Goal: Task Accomplishment & Management: Manage account settings

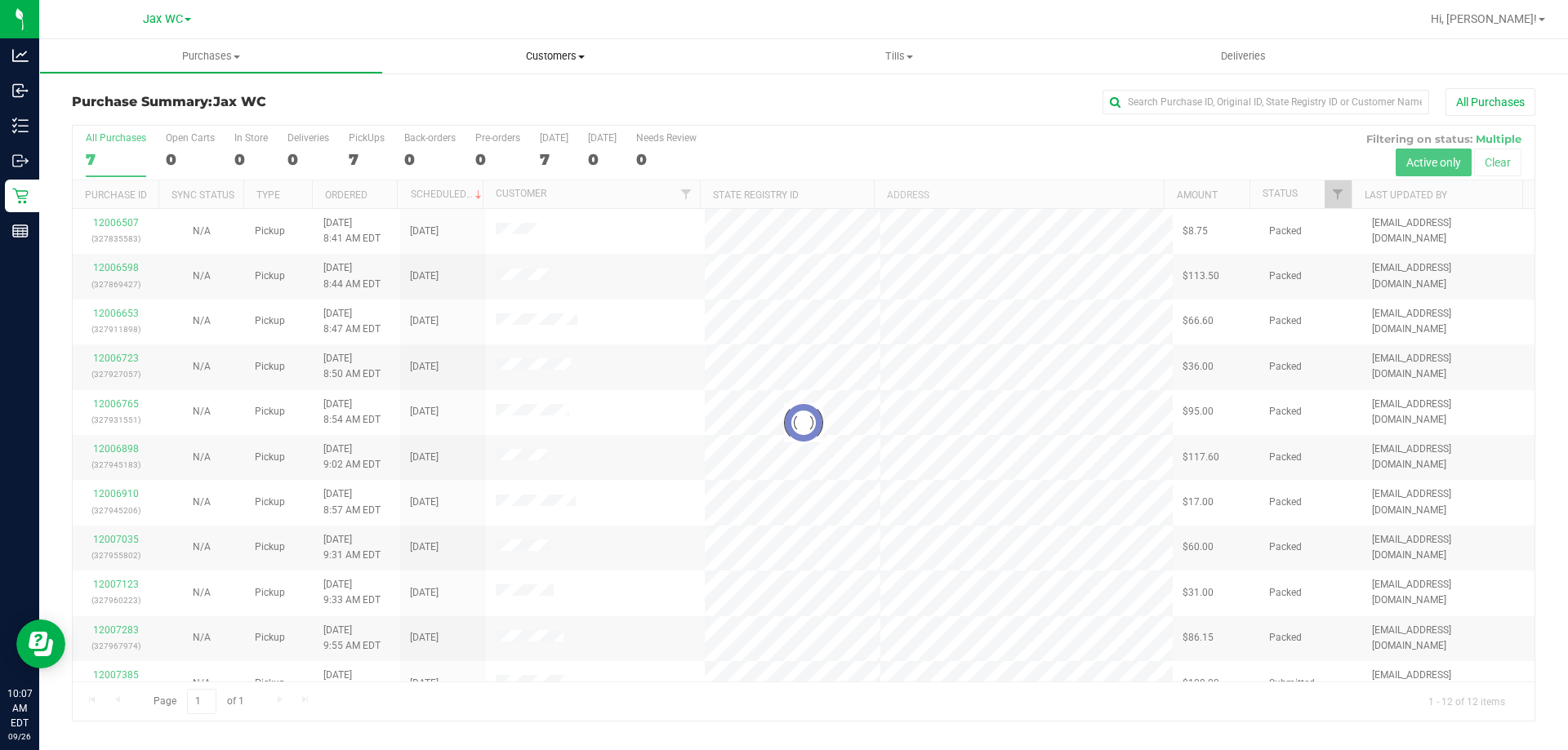
click at [532, 60] on span "Customers" at bounding box center [555, 57] width 342 height 15
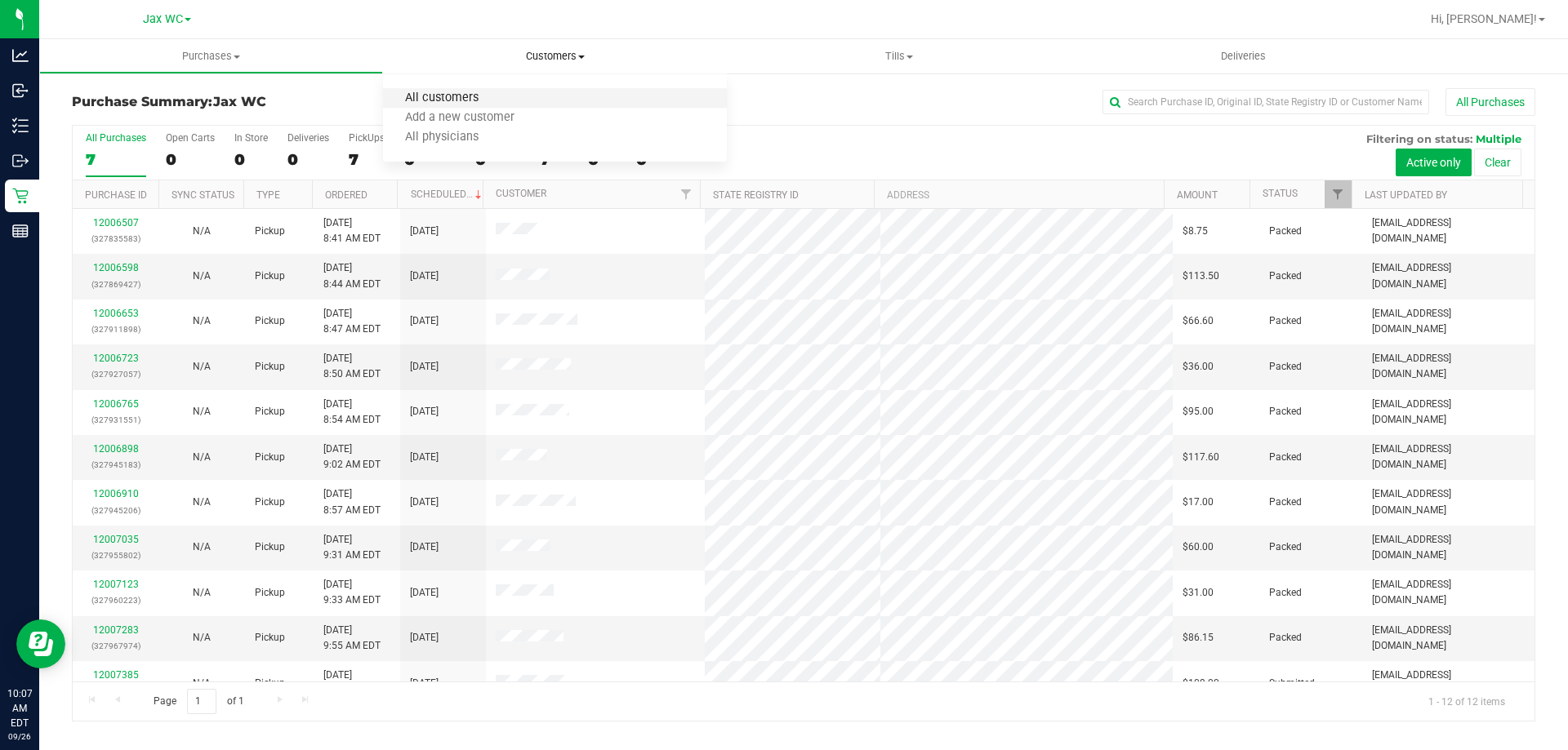
click at [463, 102] on span "All customers" at bounding box center [442, 98] width 117 height 14
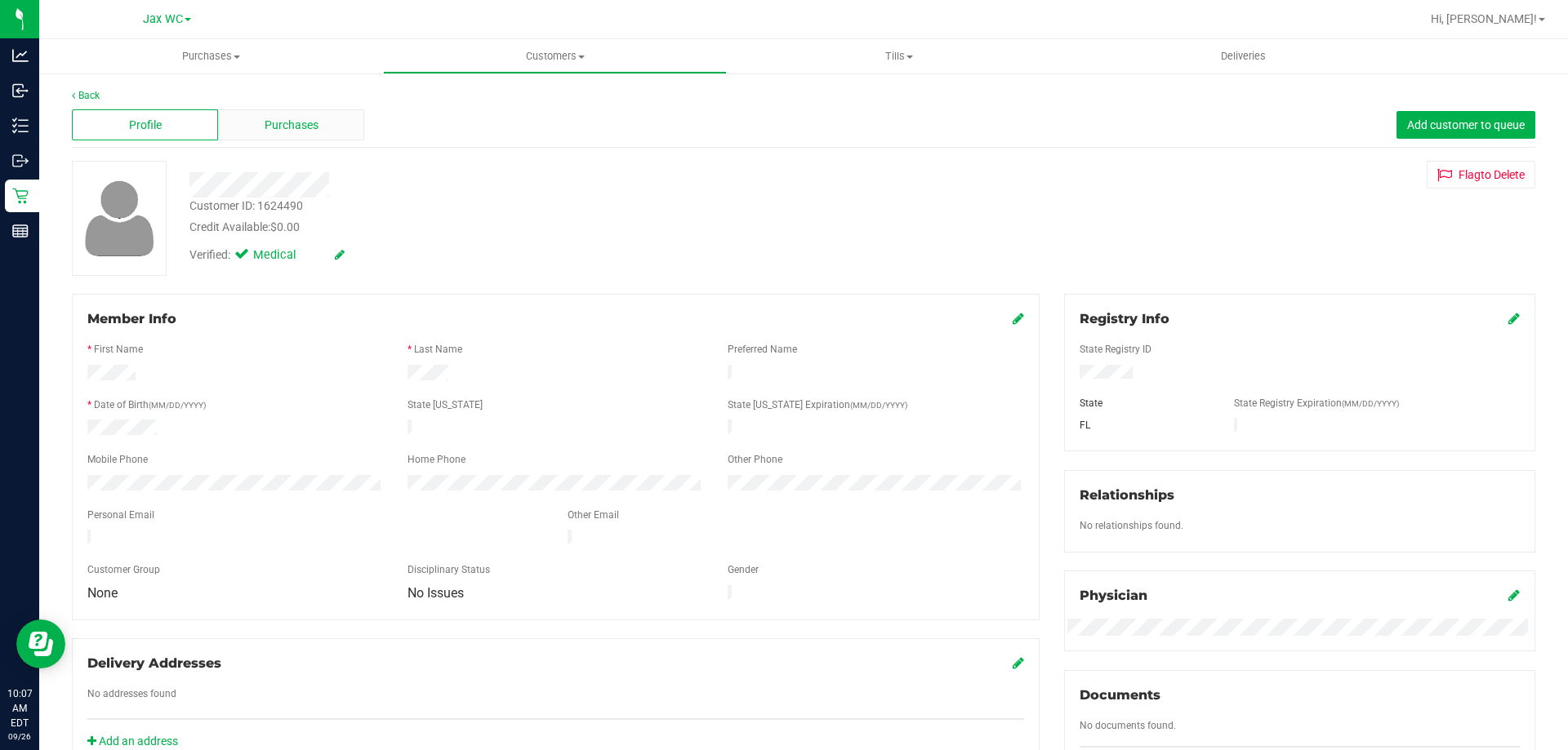
click at [332, 131] on div "Purchases" at bounding box center [291, 125] width 147 height 31
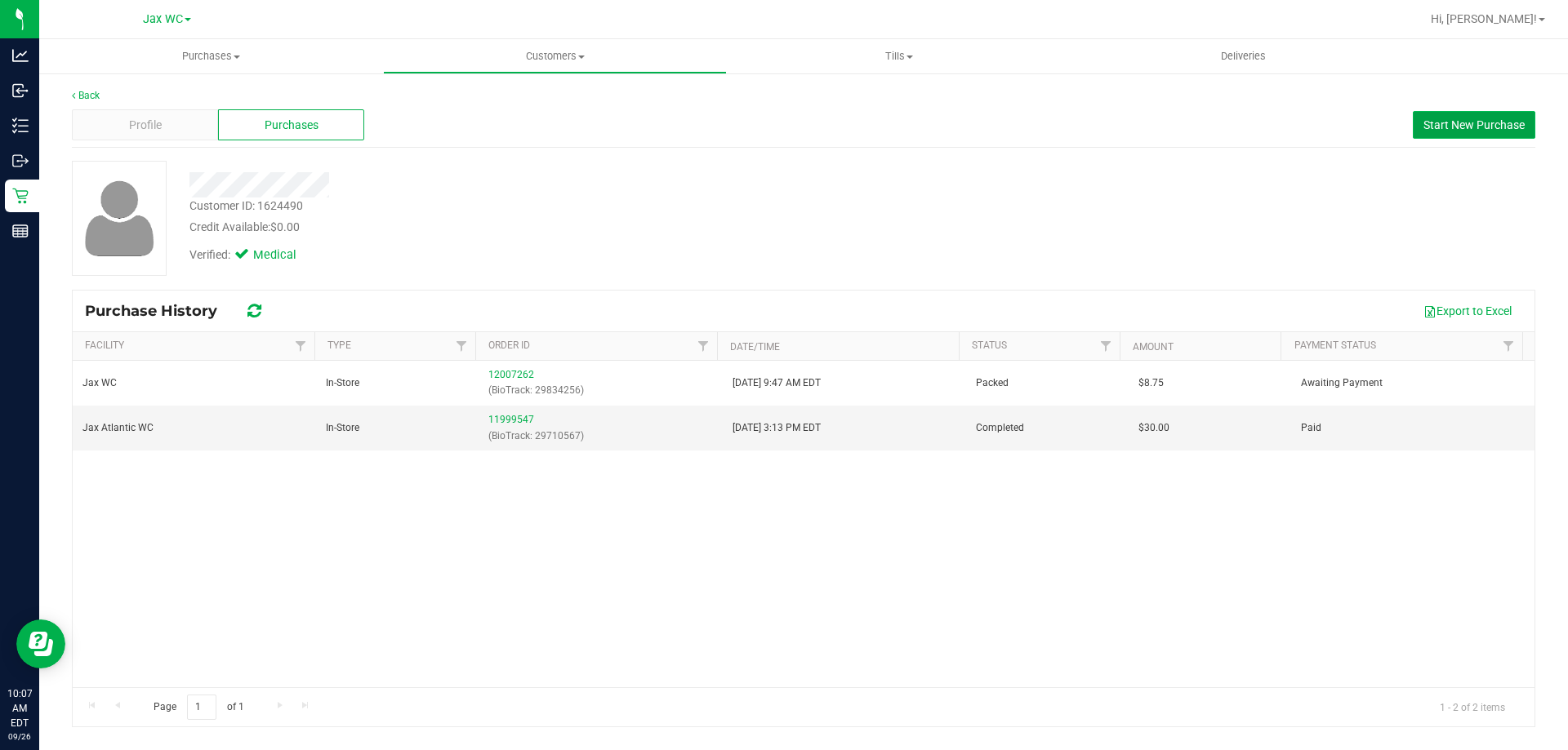
click at [1498, 120] on span "Start New Purchase" at bounding box center [1473, 125] width 101 height 13
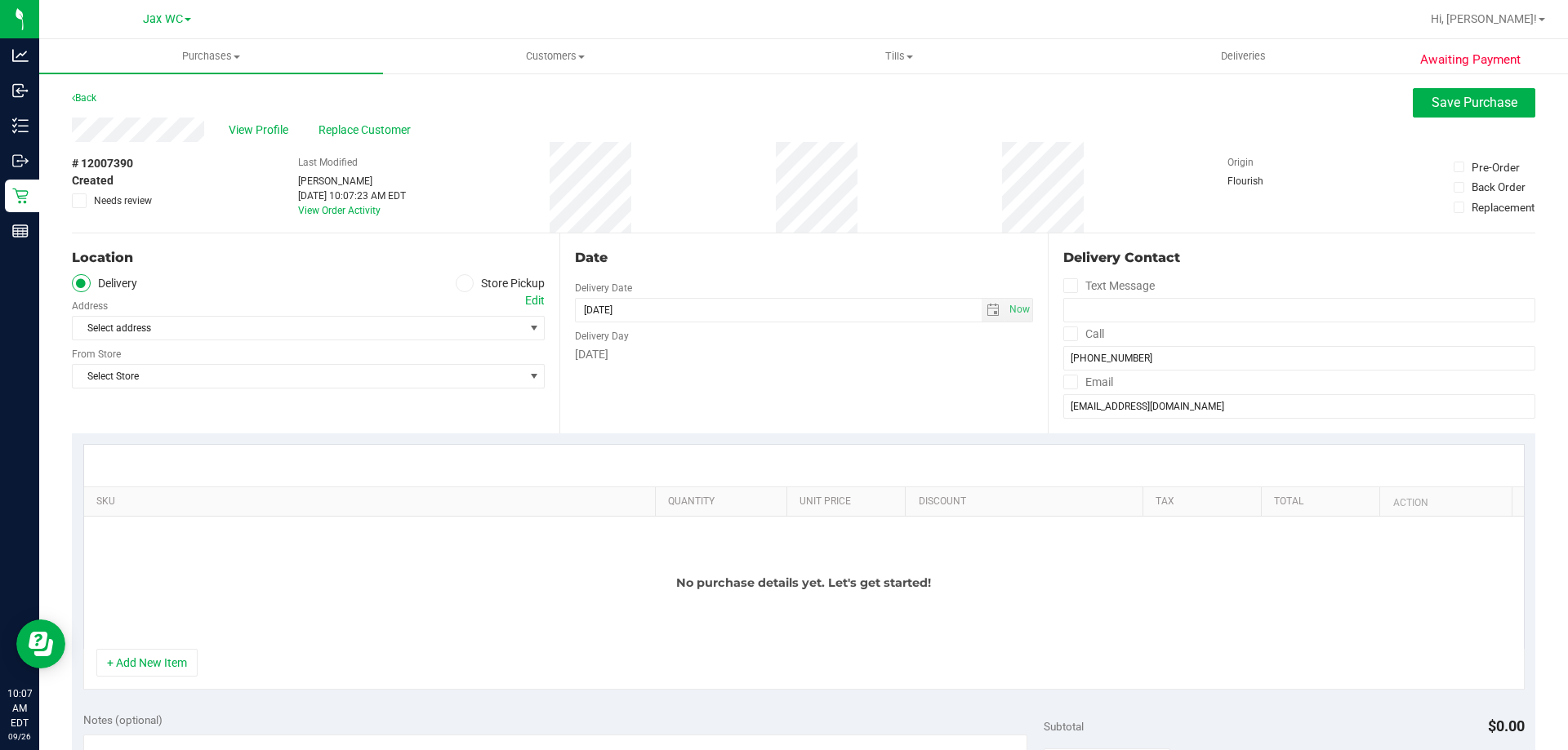
click at [466, 284] on span at bounding box center [465, 284] width 19 height 19
click at [0, 0] on input "Store Pickup" at bounding box center [0, 0] width 0 height 0
click at [417, 338] on span "Select Store" at bounding box center [298, 328] width 451 height 23
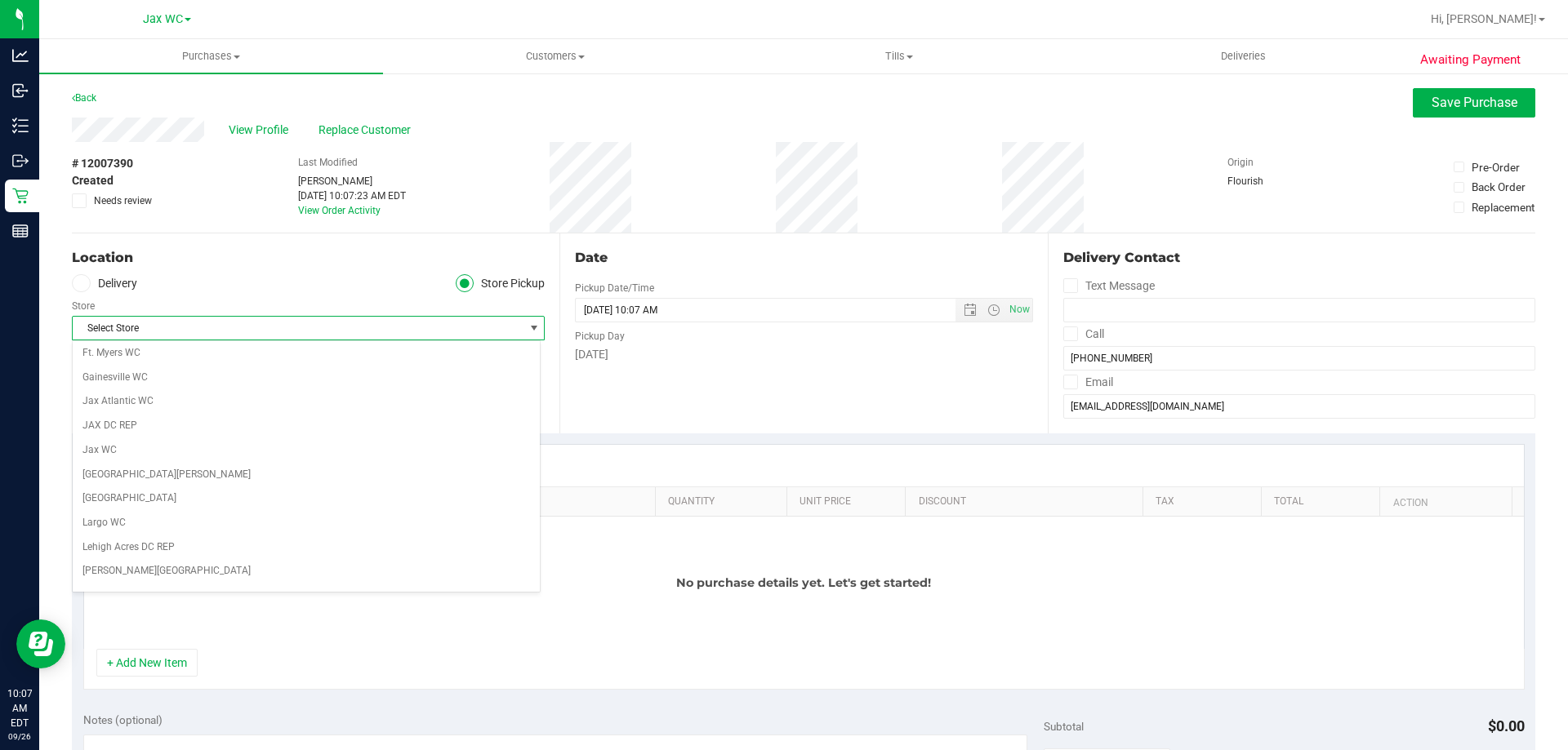
scroll to position [326, 0]
click at [115, 435] on li "Jax WC" at bounding box center [306, 443] width 467 height 25
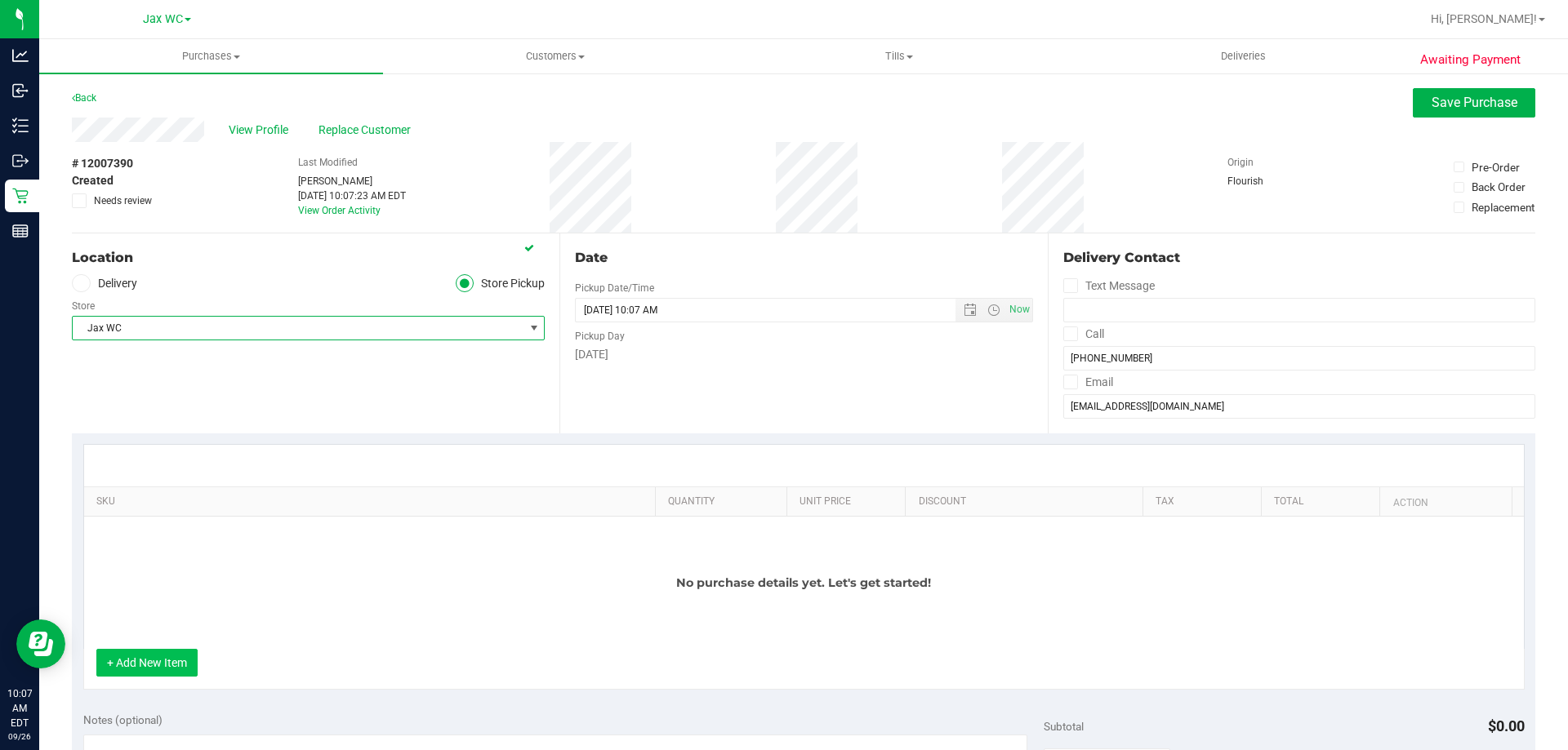
click at [154, 662] on button "+ Add New Item" at bounding box center [147, 662] width 101 height 27
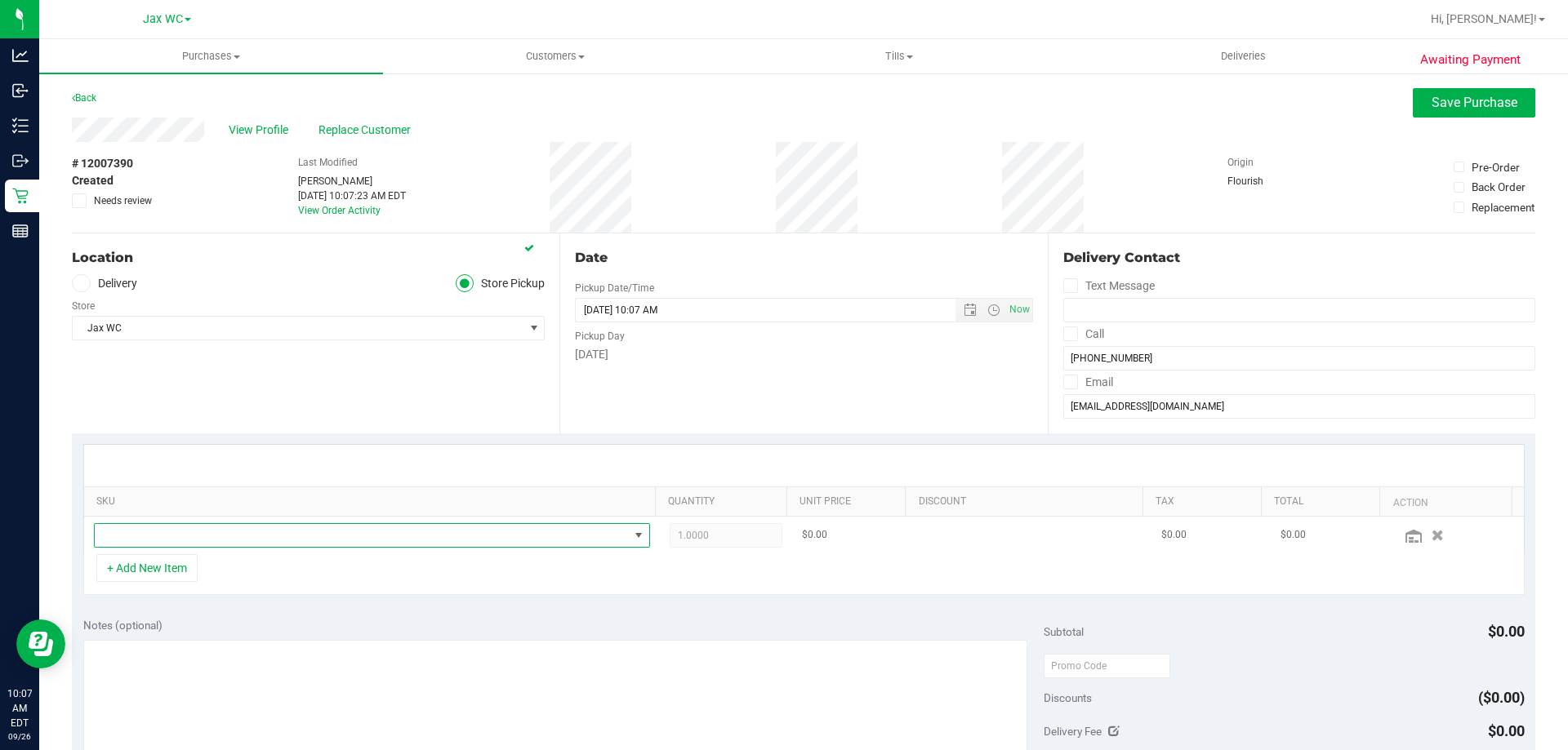
click at [266, 528] on span "NO DATA FOUND" at bounding box center [361, 535] width 534 height 23
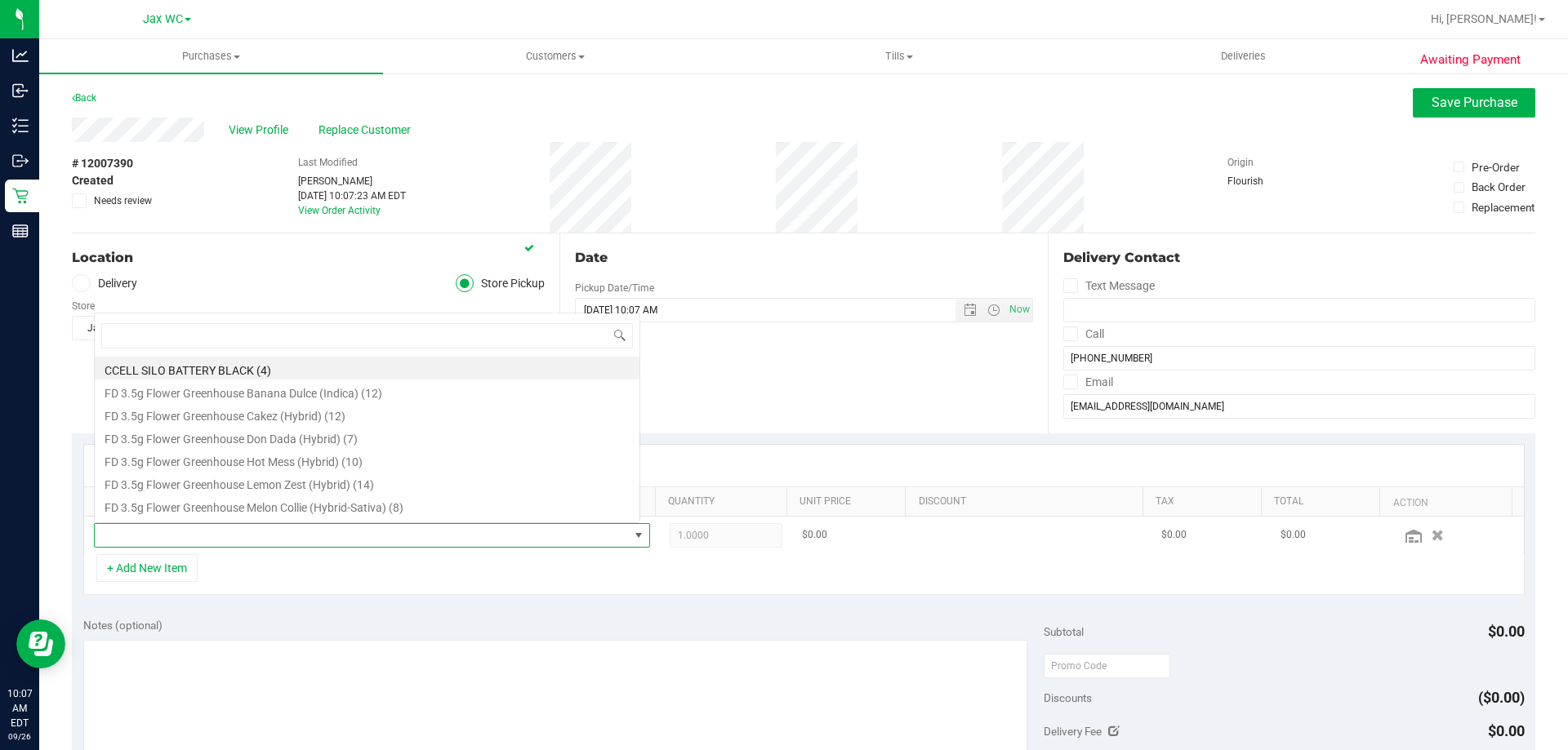
scroll to position [25, 541]
type input "chews"
click at [236, 464] on li "HT 5mg Tropical Mix Chews (Sativa) 20ct (10)" at bounding box center [367, 460] width 545 height 23
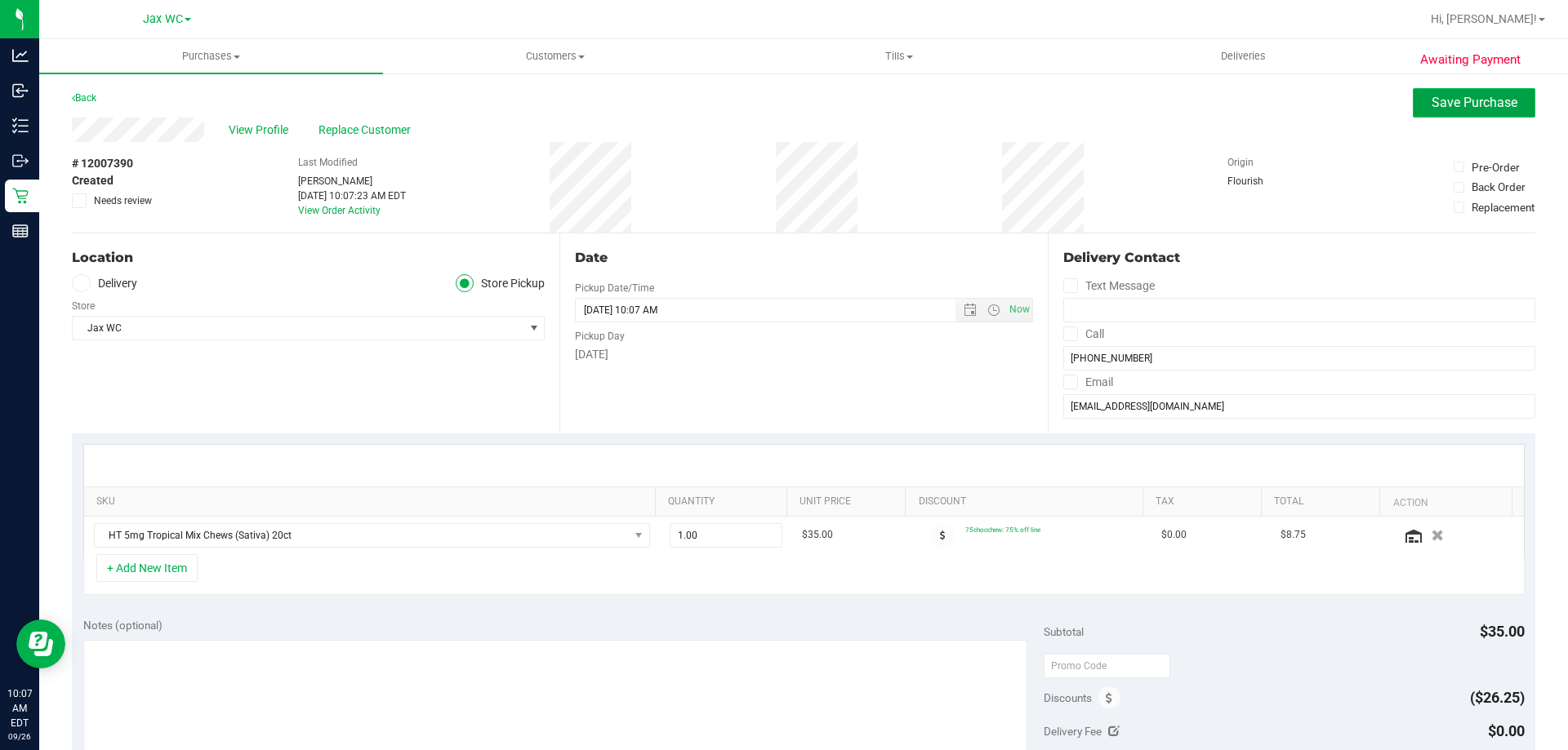
click at [1448, 105] on span "Save Purchase" at bounding box center [1474, 102] width 86 height 15
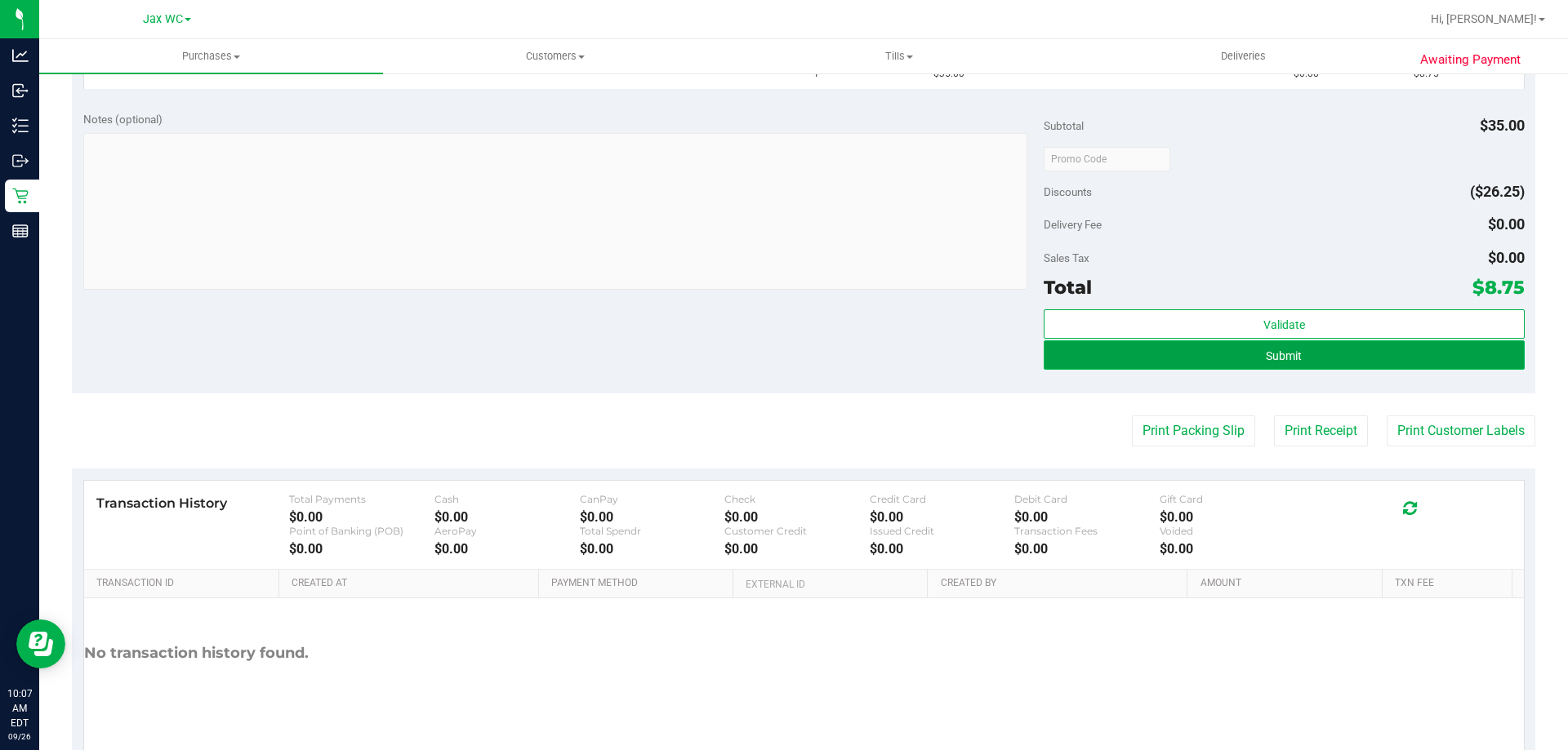
click at [1298, 359] on button "Submit" at bounding box center [1283, 355] width 480 height 29
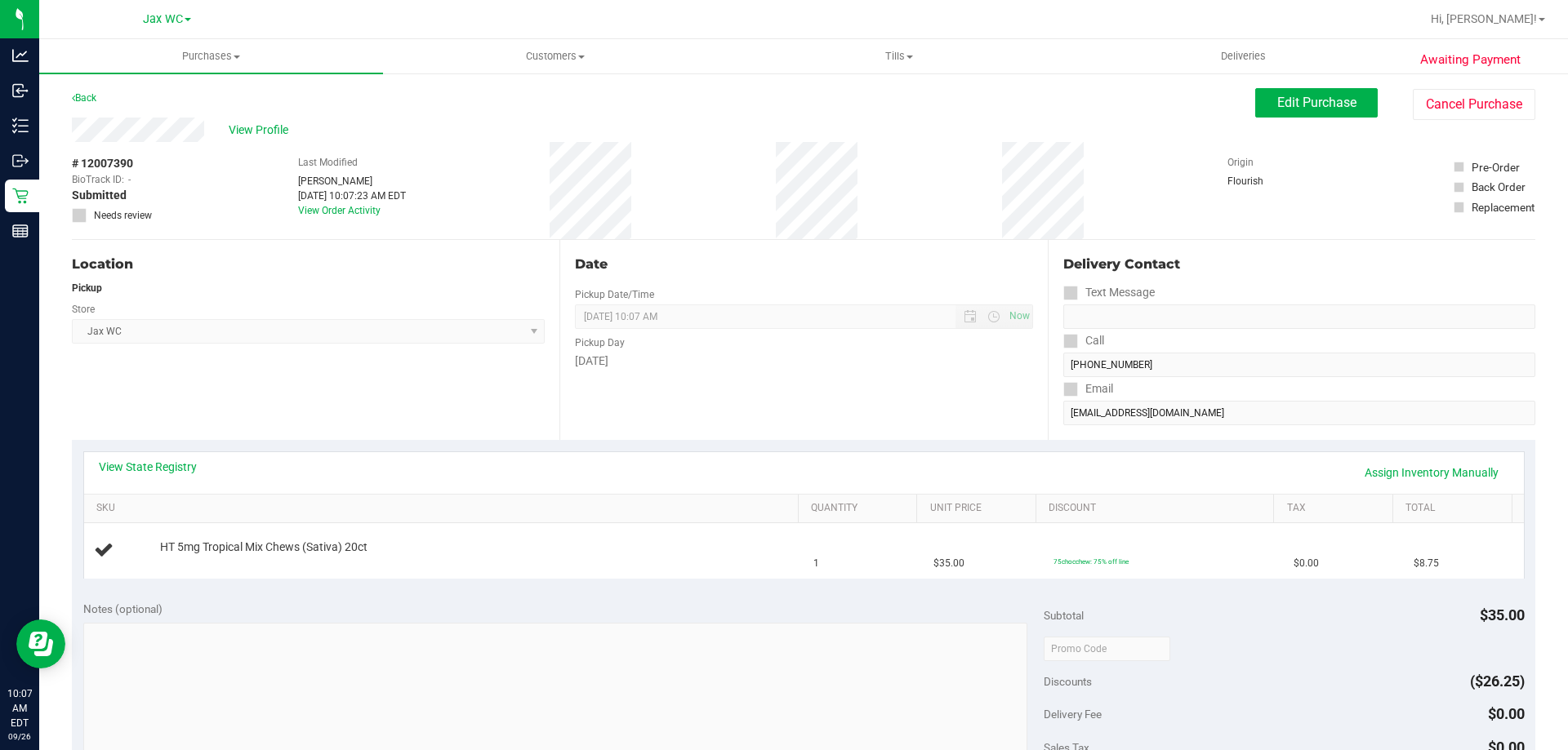
click at [1462, 458] on div "View State Registry Assign Inventory Manually" at bounding box center [804, 473] width 1439 height 42
click at [1447, 469] on link "Assign Inventory Manually" at bounding box center [1432, 472] width 155 height 27
click at [188, 562] on link "Add Package" at bounding box center [189, 559] width 59 height 11
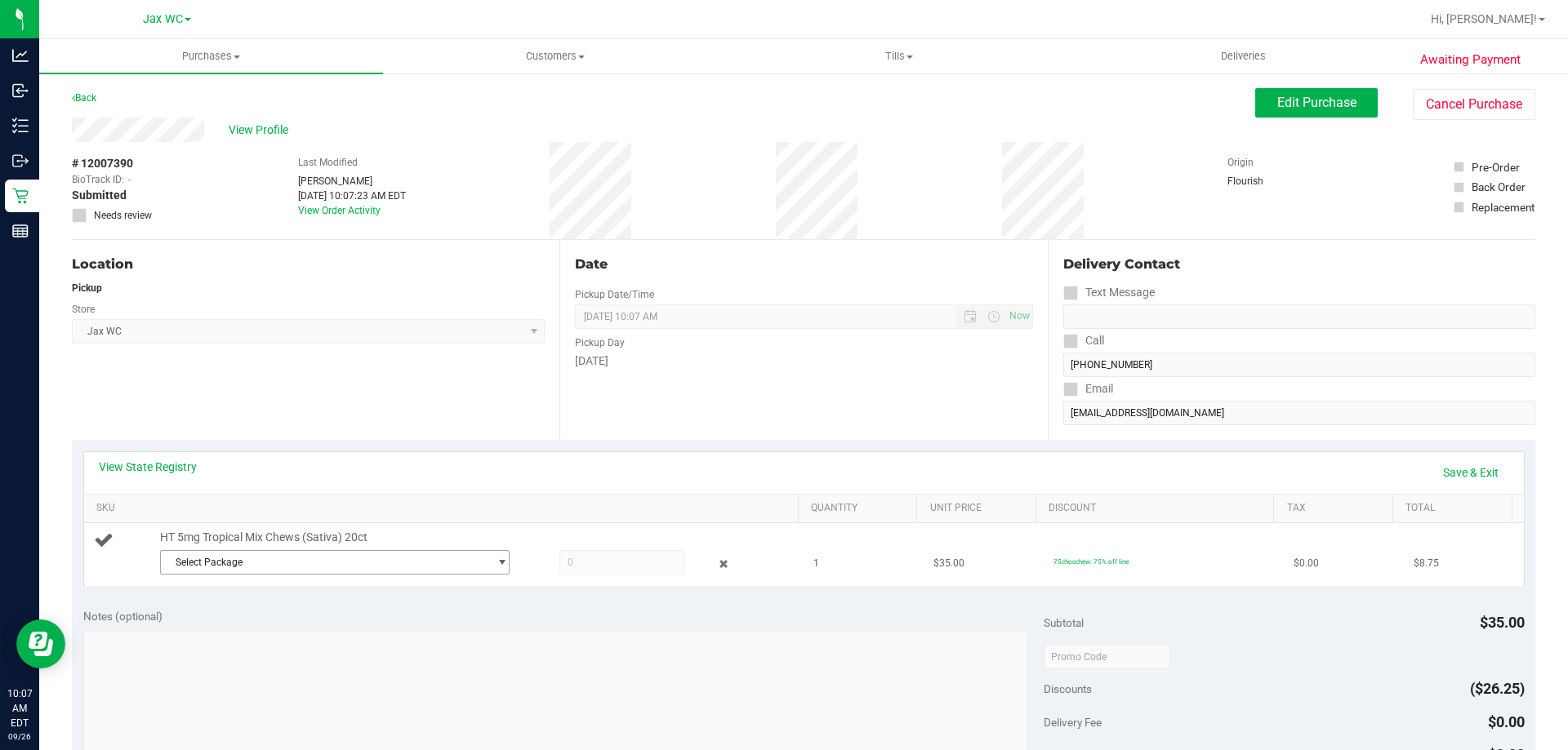
click at [213, 553] on span "Select Package" at bounding box center [324, 563] width 327 height 23
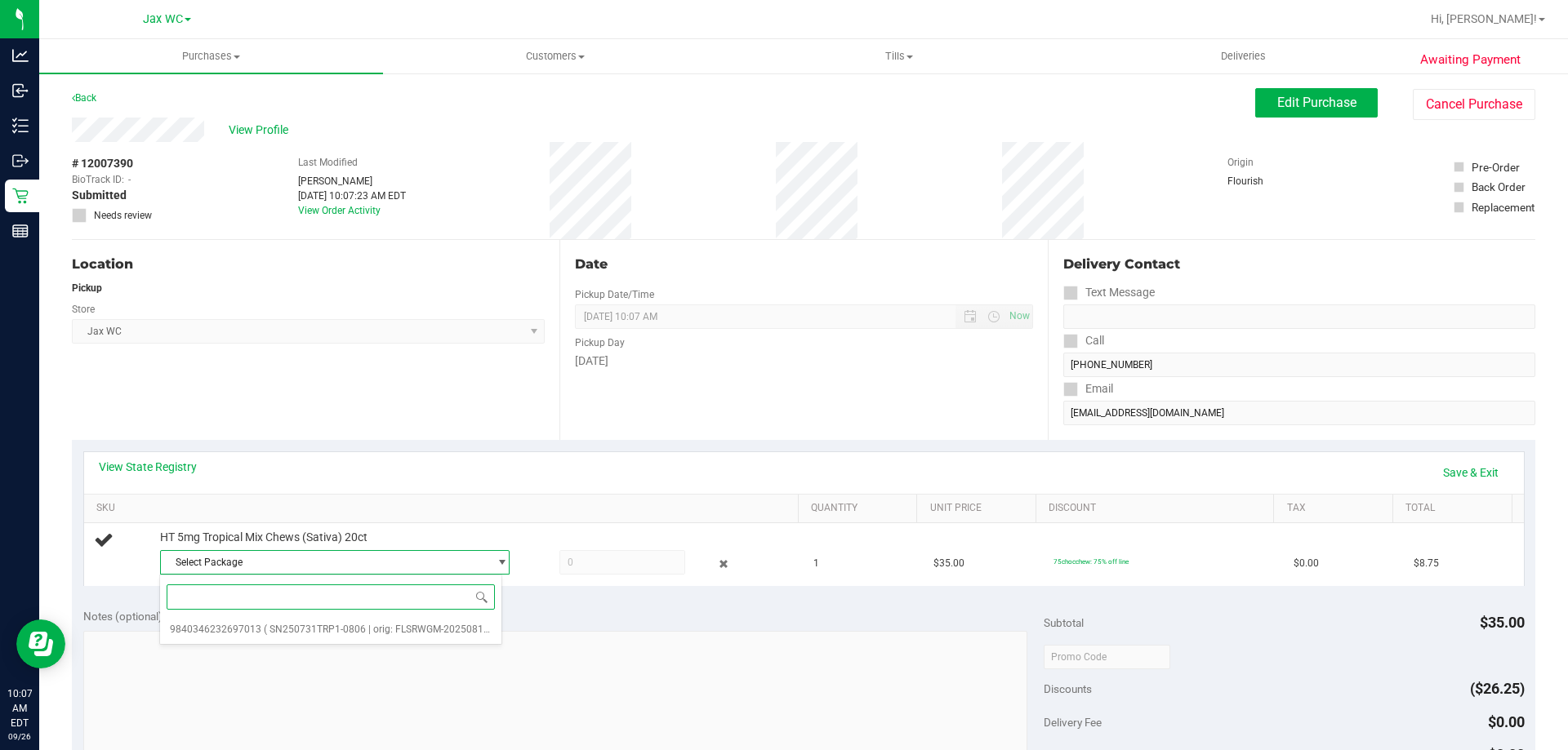
click at [318, 642] on div "Select Package 9840346232697013 ( SN250731TRP1-0806 | orig: FLSRWGM-20250813-13…" at bounding box center [330, 610] width 343 height 70
click at [329, 629] on span "( SN250731TRP1-0806 | orig: FLSRWGM-20250813-136 )" at bounding box center [389, 630] width 251 height 11
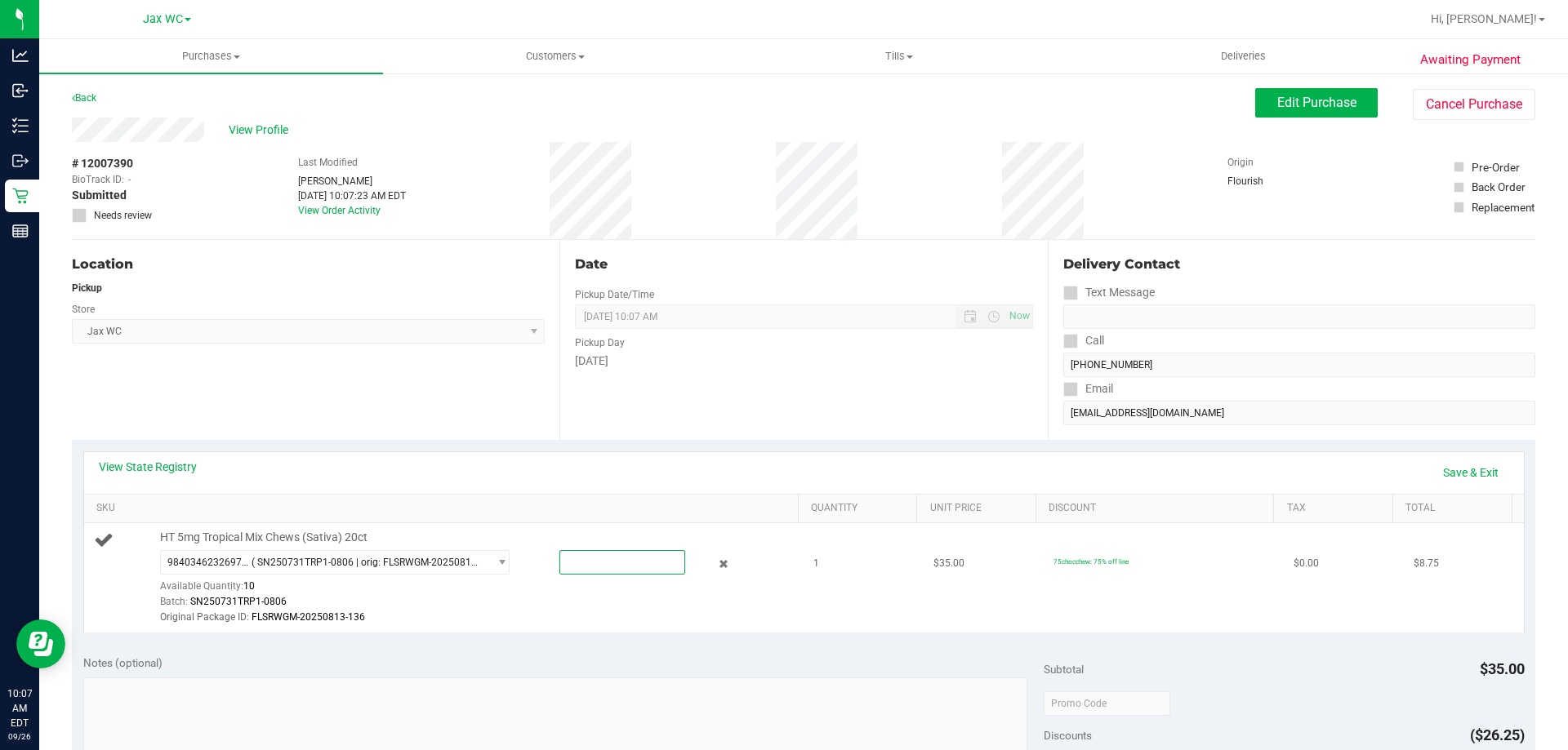
click at [612, 563] on span at bounding box center [621, 563] width 126 height 25
type input "1"
type input "1.0000"
click at [1475, 479] on link "Save & Exit" at bounding box center [1470, 472] width 77 height 27
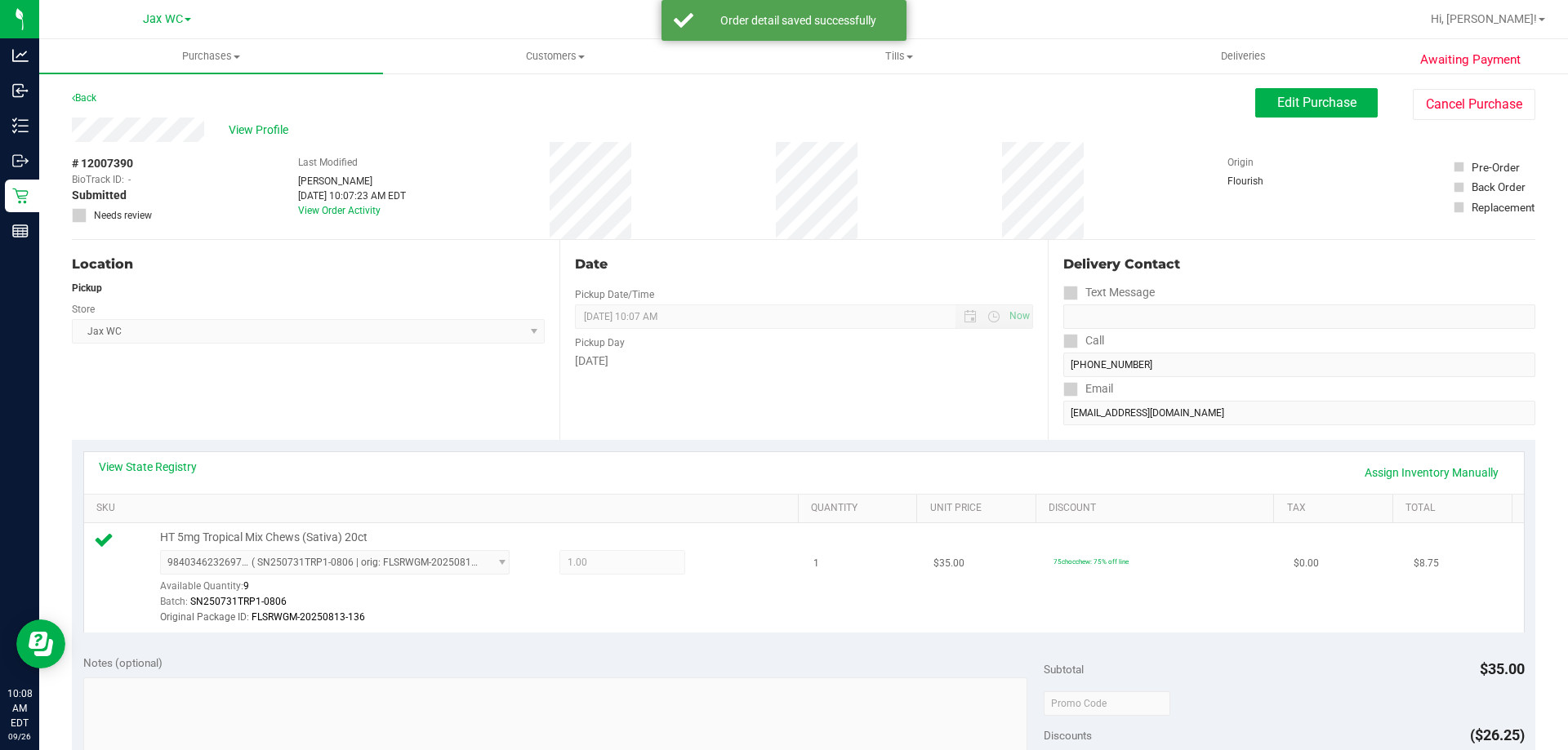
scroll to position [326, 0]
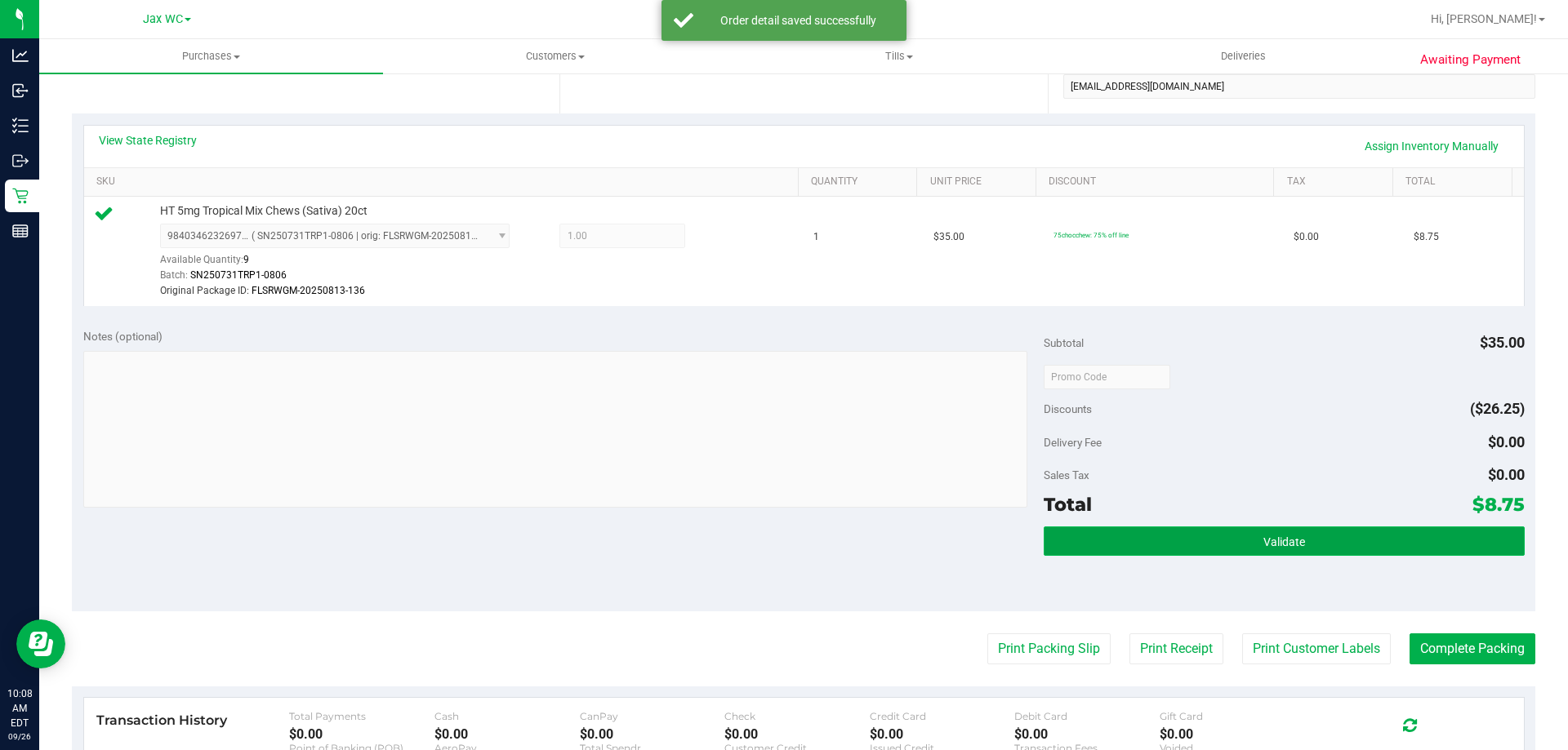
click at [1354, 546] on button "Validate" at bounding box center [1283, 541] width 480 height 29
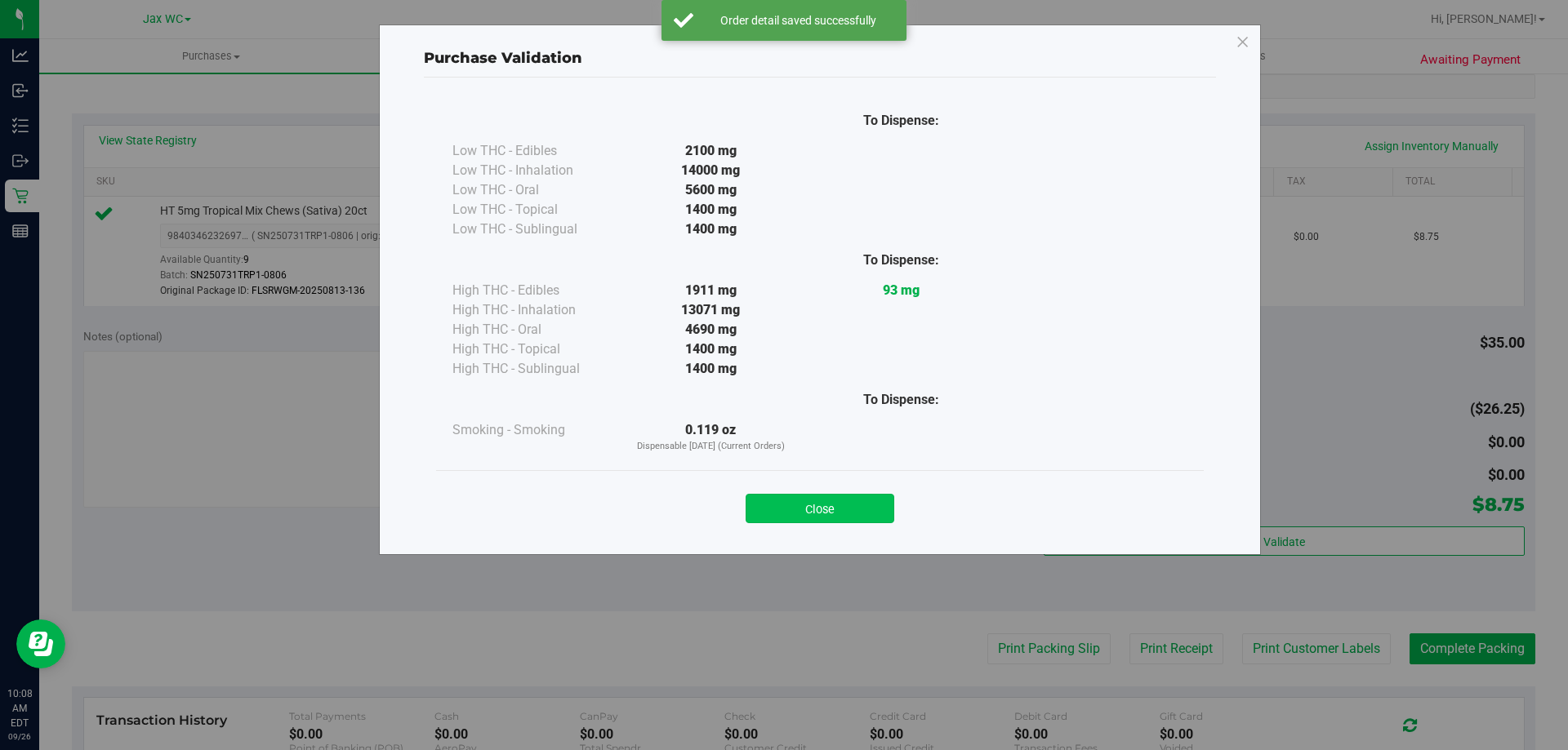
click at [847, 518] on button "Close" at bounding box center [819, 508] width 148 height 29
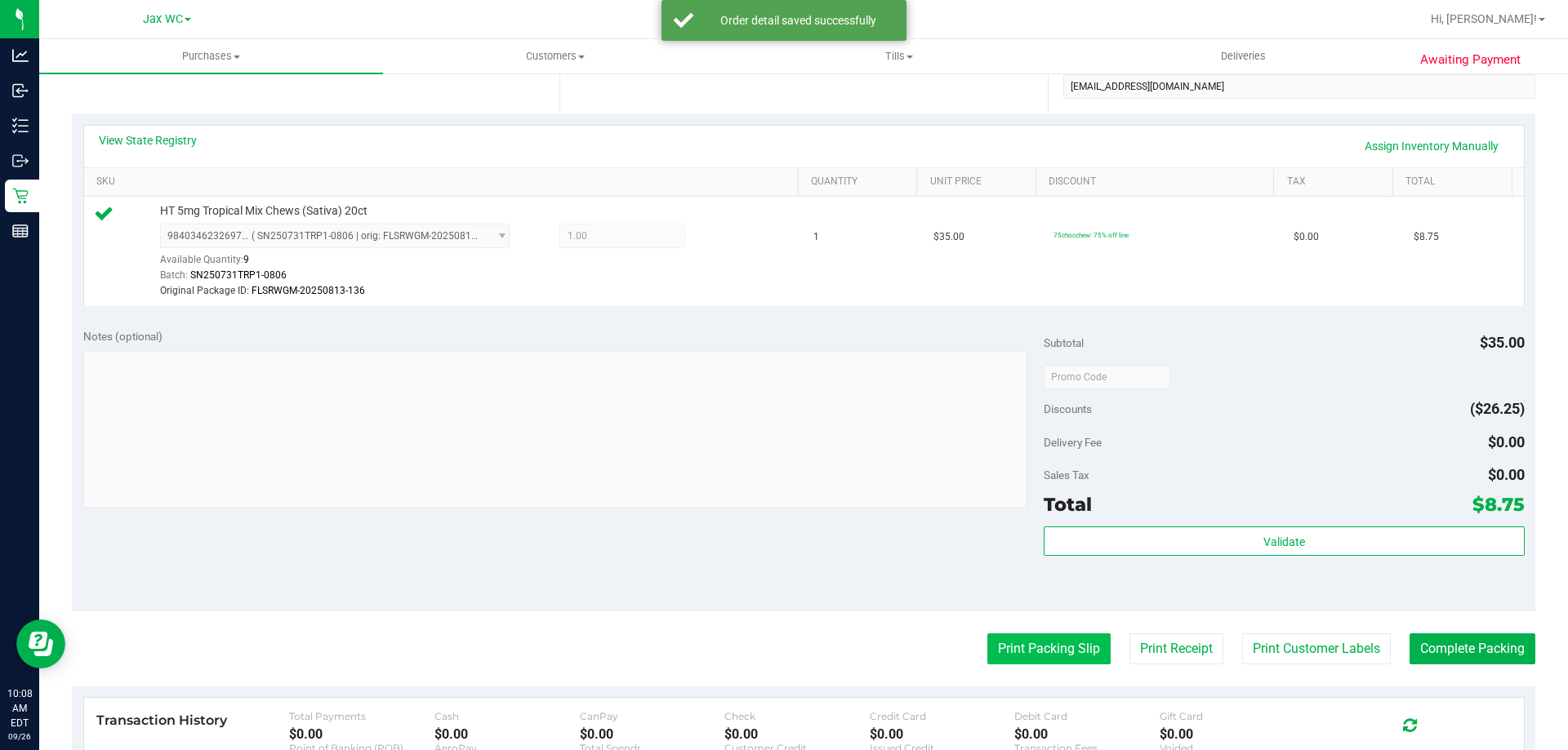
click at [1049, 644] on button "Print Packing Slip" at bounding box center [1049, 649] width 123 height 31
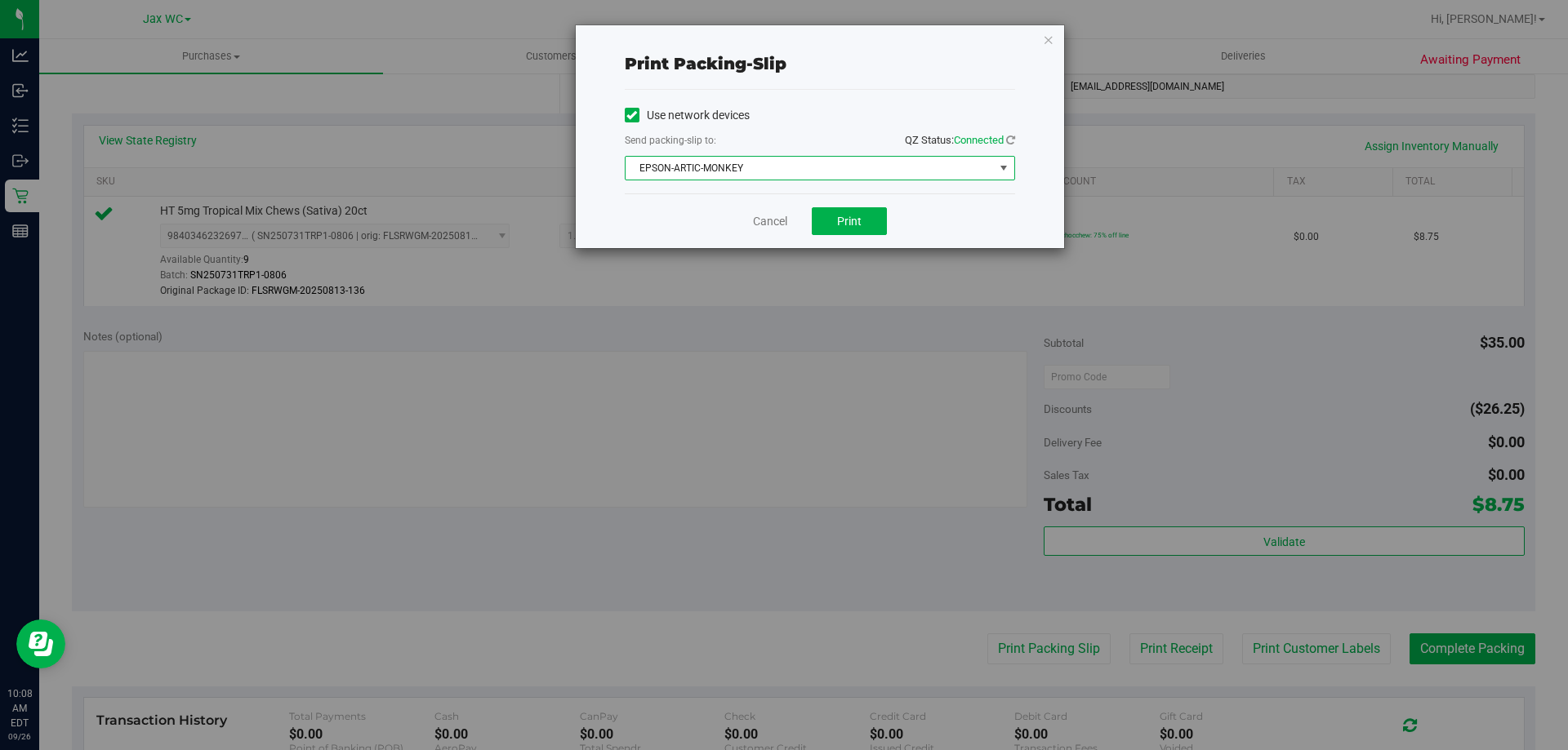
click at [790, 166] on span "EPSON-ARTIC-MONKEY" at bounding box center [809, 168] width 368 height 23
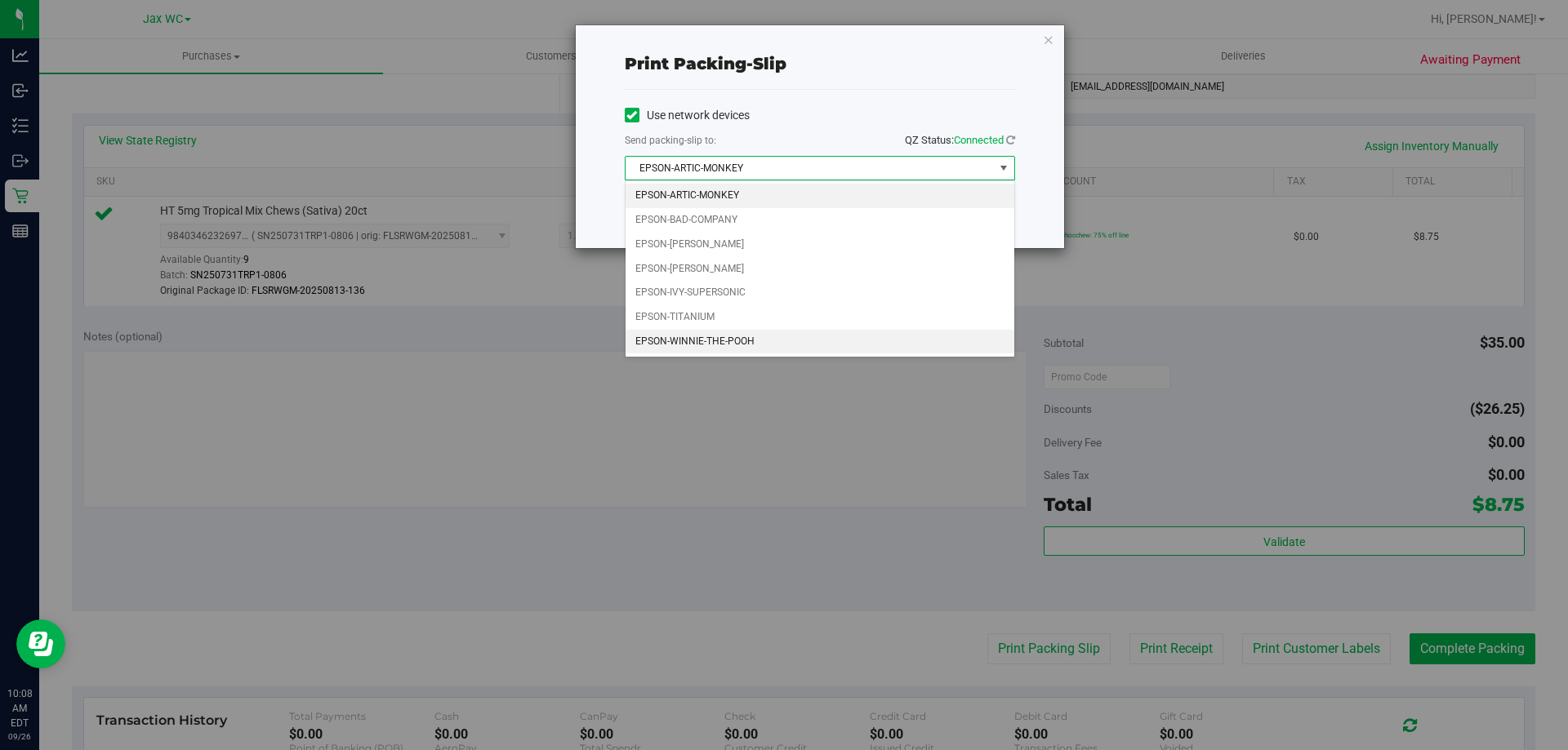
click at [681, 343] on li "EPSON-WINNIE-THE-POOH" at bounding box center [819, 342] width 389 height 25
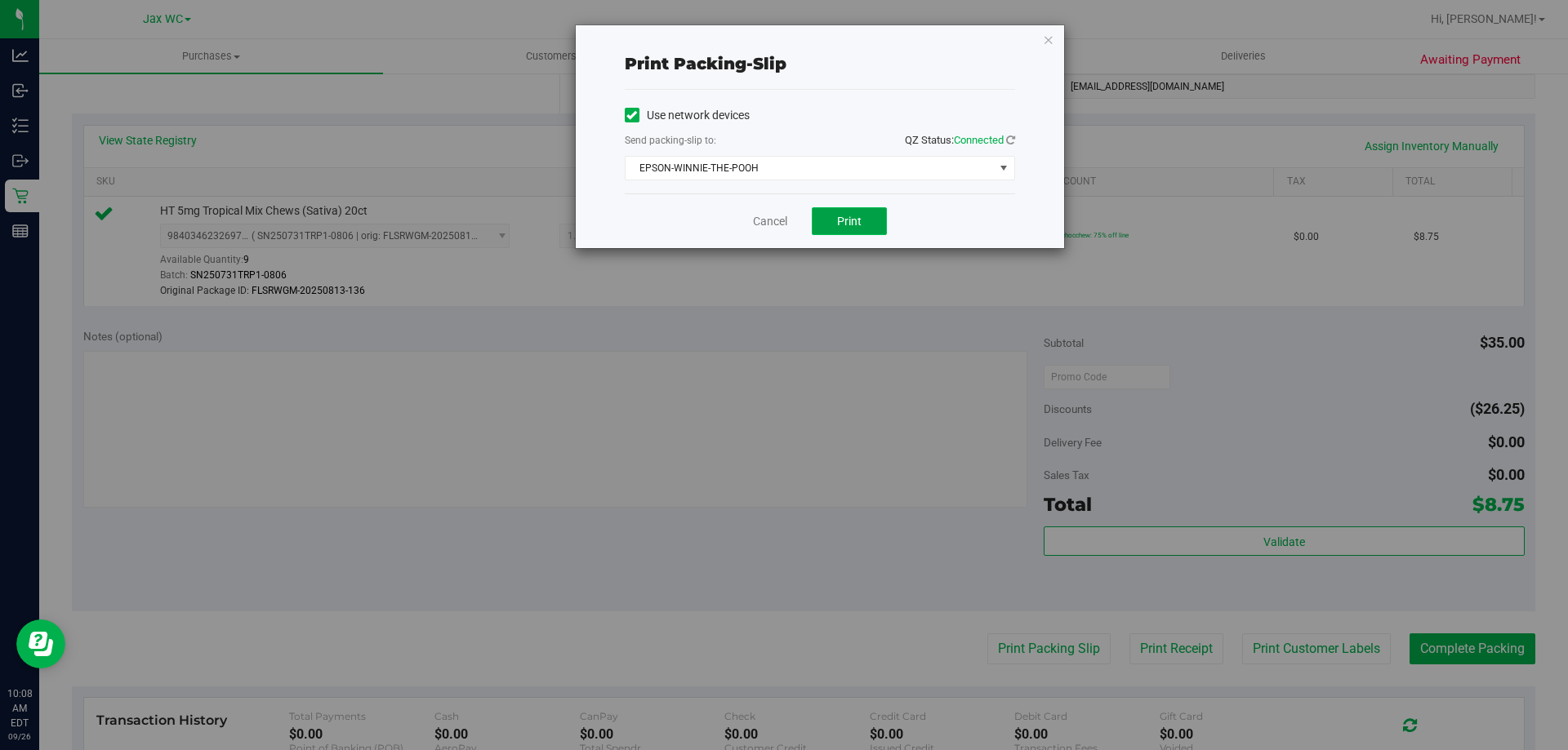
click at [831, 227] on button "Print" at bounding box center [848, 220] width 75 height 27
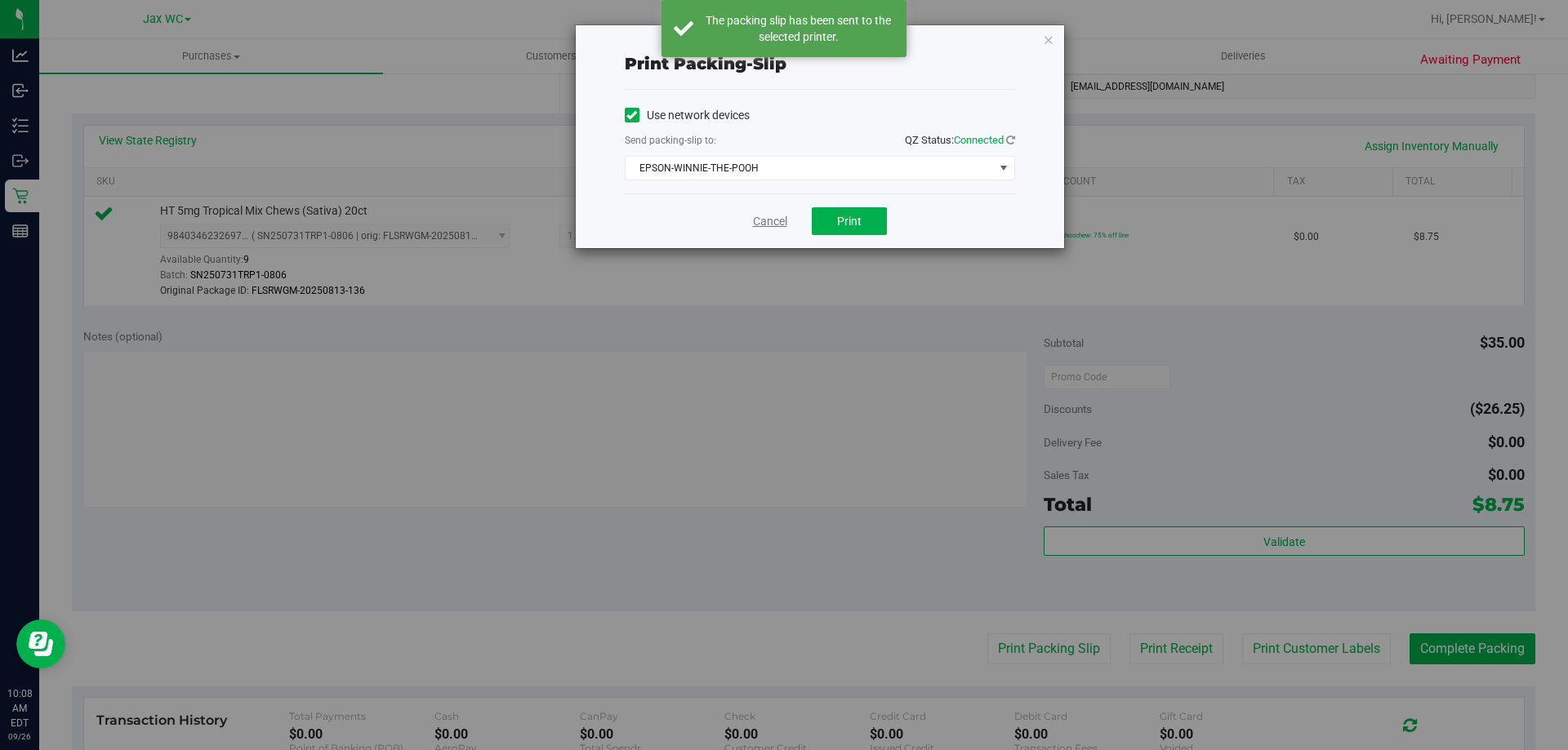
click at [765, 218] on link "Cancel" at bounding box center [770, 221] width 34 height 17
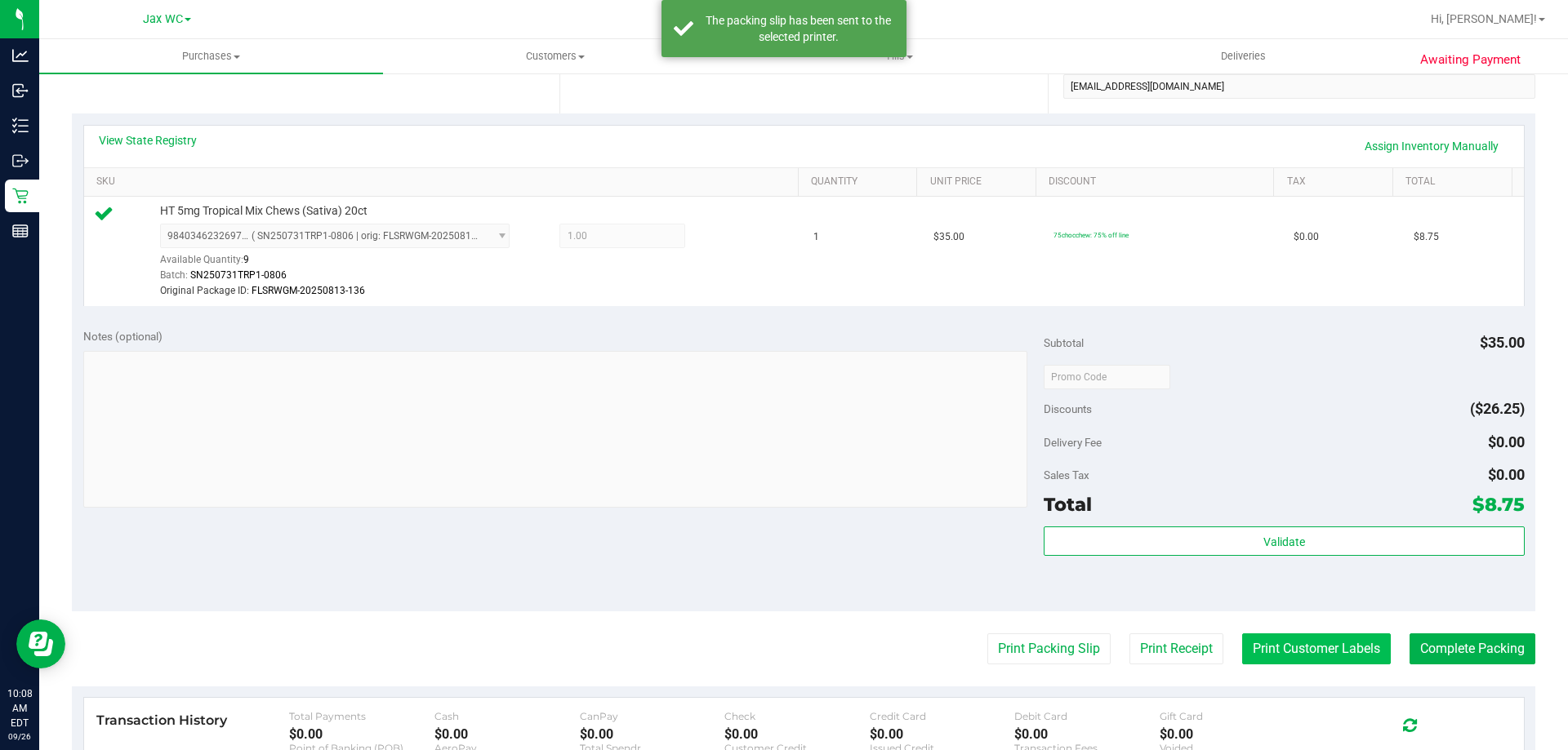
click at [1286, 657] on button "Print Customer Labels" at bounding box center [1315, 649] width 148 height 31
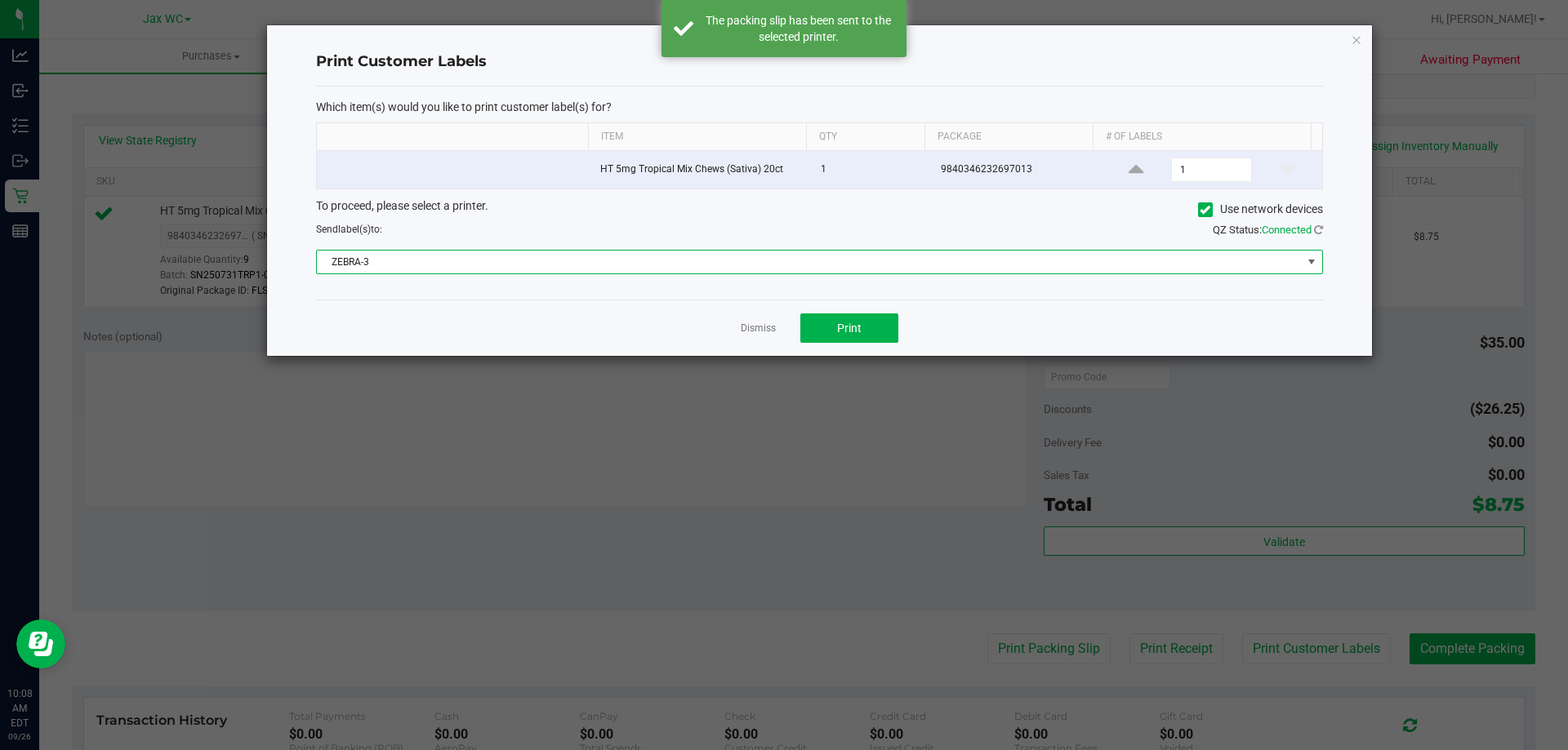
click at [629, 270] on span "ZEBRA-3" at bounding box center [809, 262] width 984 height 23
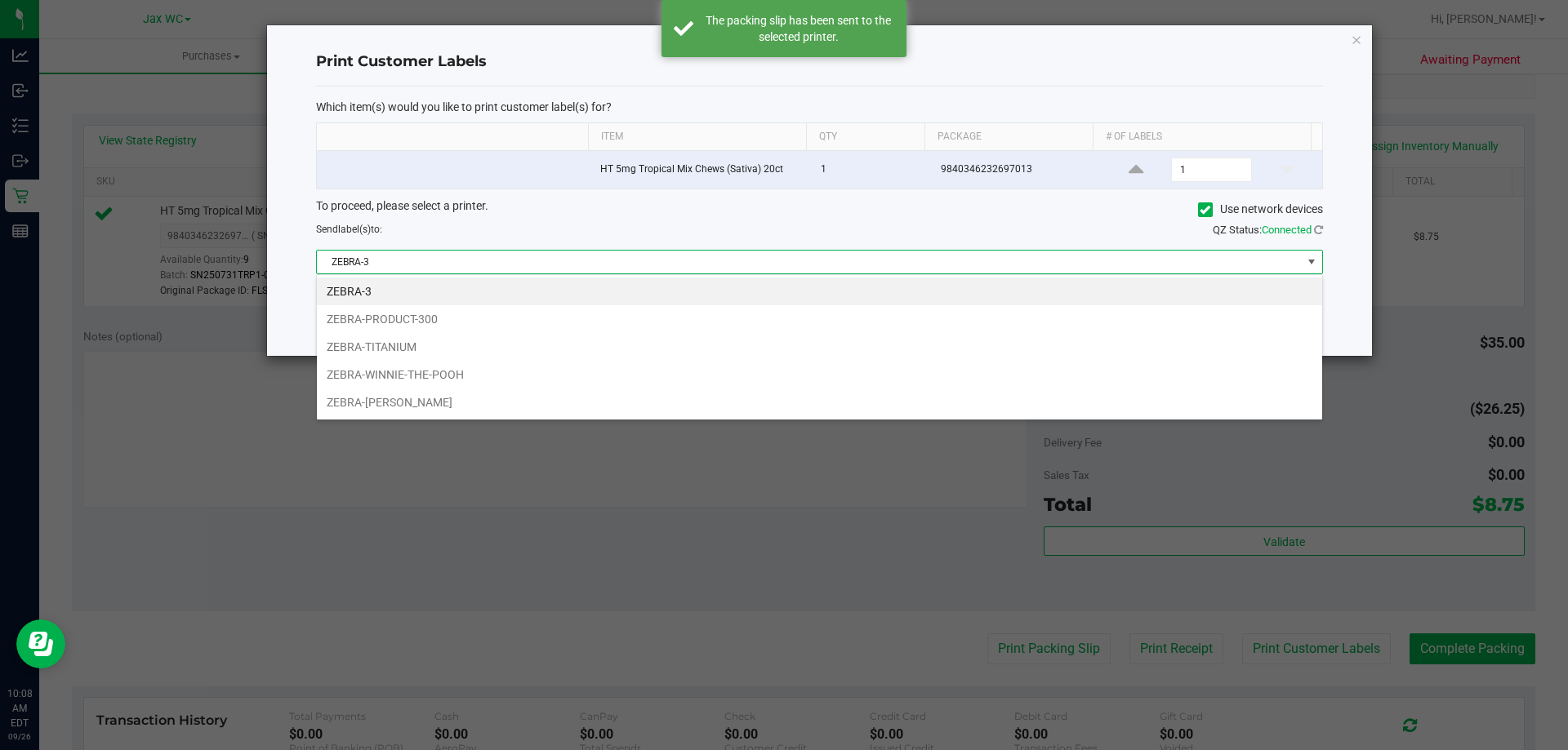
scroll to position [25, 1006]
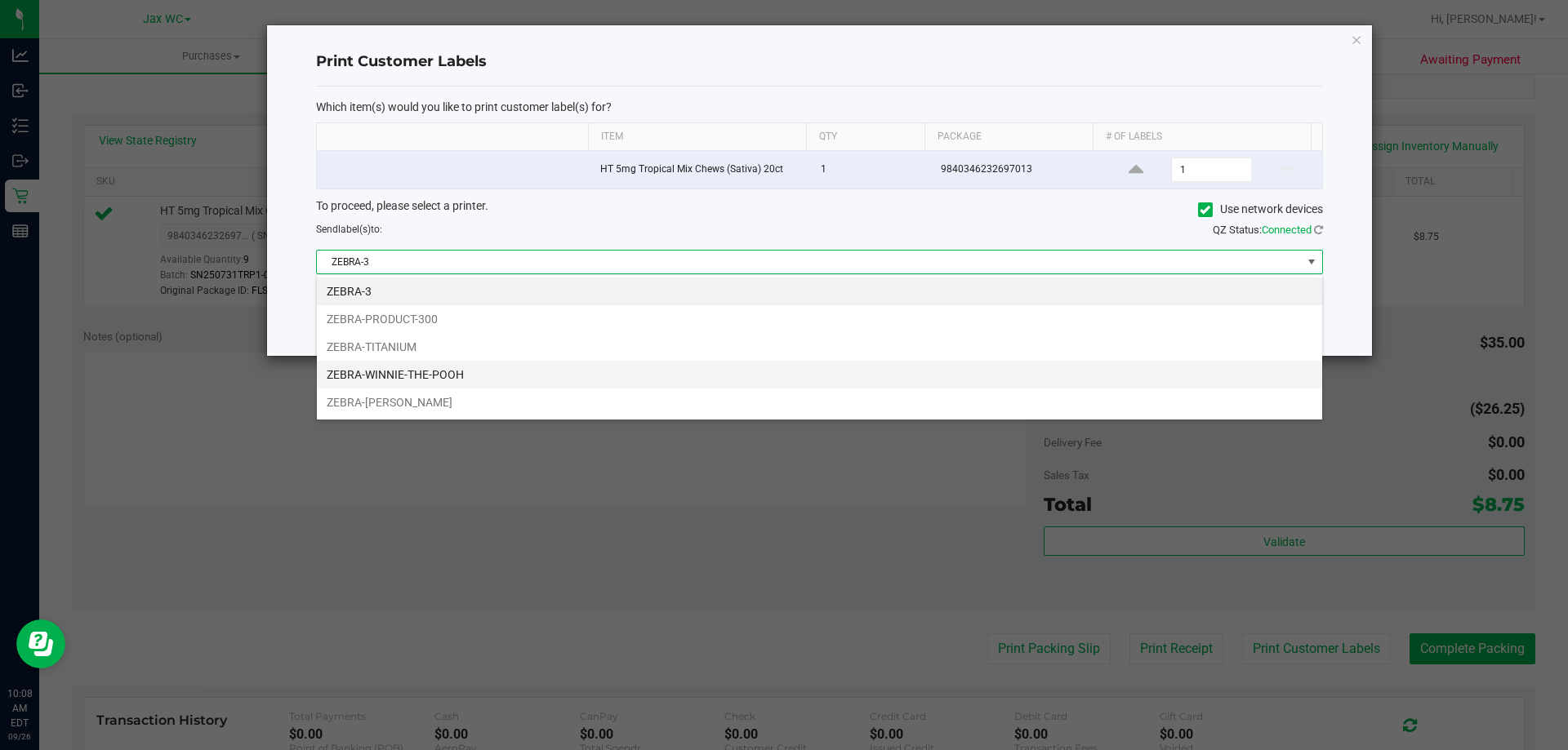
click at [422, 372] on li "ZEBRA-WINNIE-THE-POOH" at bounding box center [819, 375] width 1005 height 27
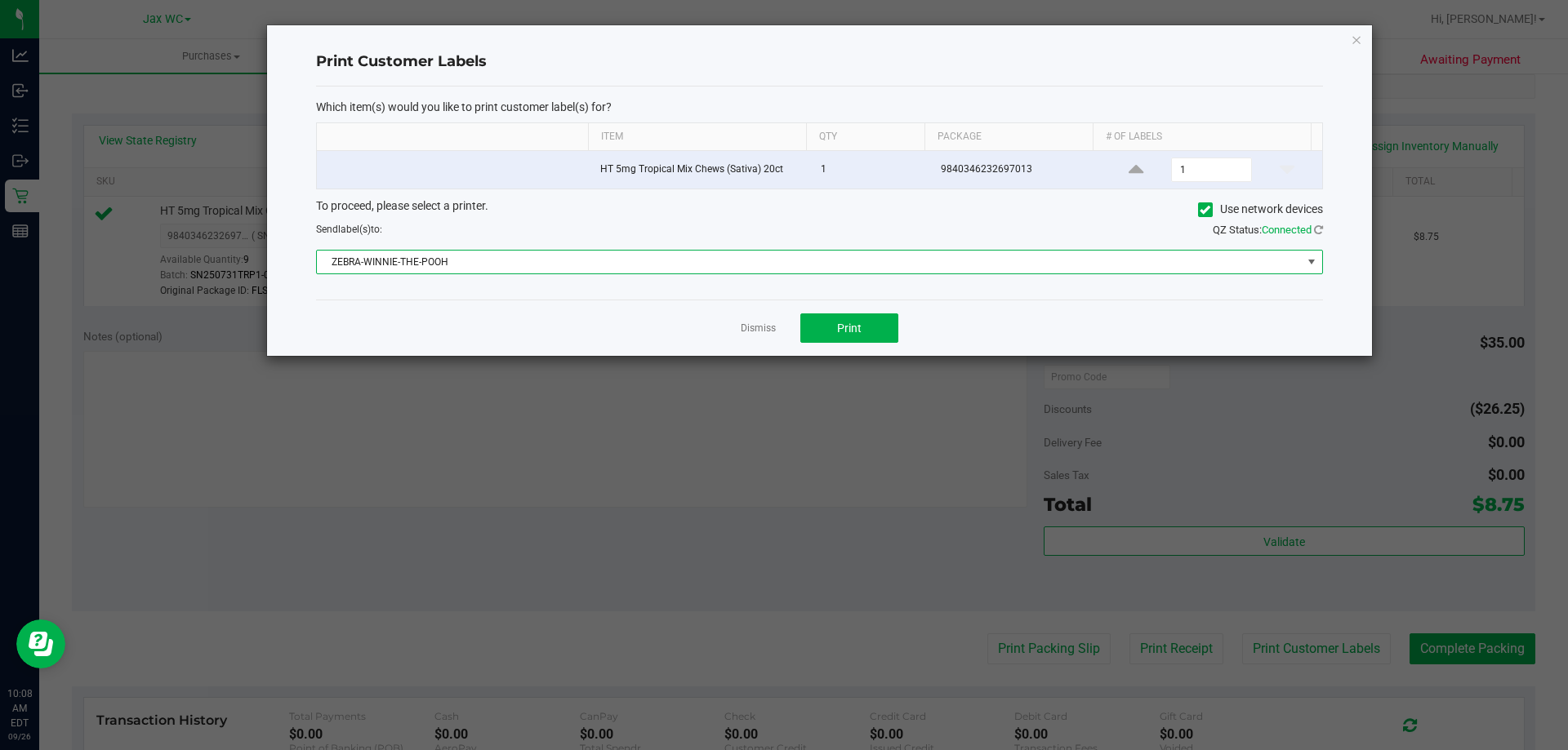
click at [764, 338] on div "Dismiss Print" at bounding box center [819, 328] width 1007 height 57
click at [761, 325] on link "Dismiss" at bounding box center [758, 328] width 35 height 14
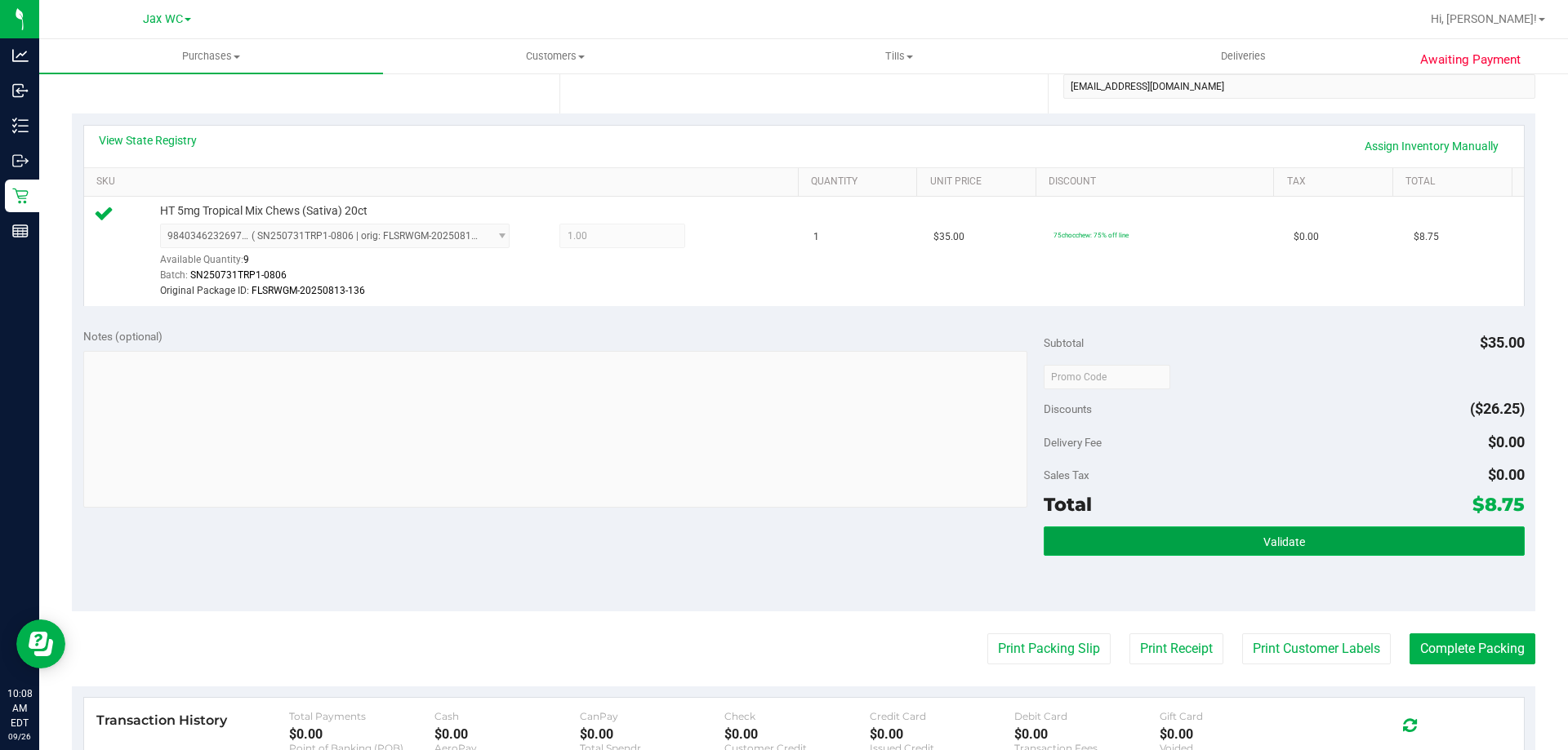
click at [1496, 547] on button "Validate" at bounding box center [1283, 541] width 480 height 29
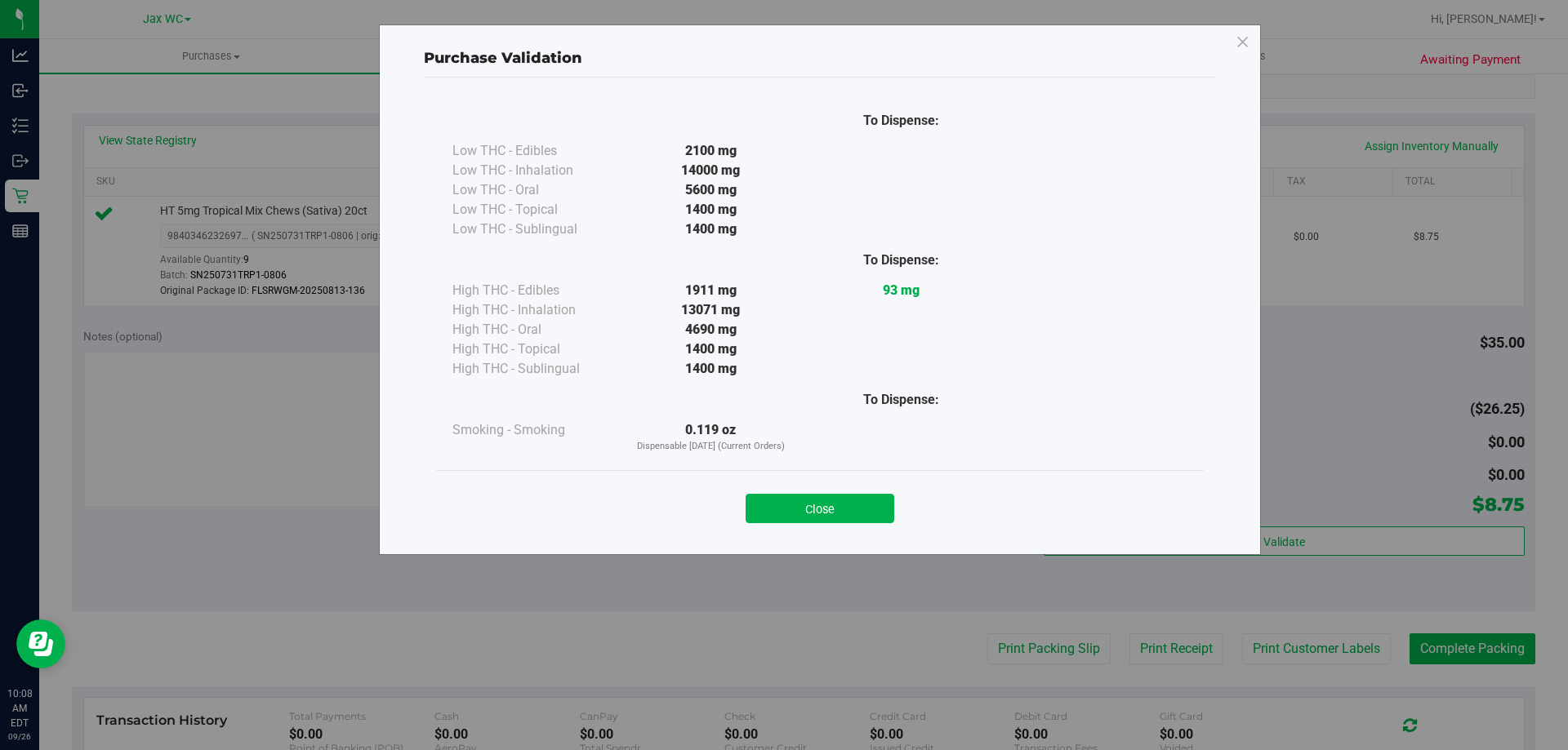
click at [1486, 657] on div "Purchase Validation To Dispense: Low THC - Edibles 2100 mg" at bounding box center [790, 375] width 1580 height 750
click at [805, 499] on button "Close" at bounding box center [819, 508] width 148 height 29
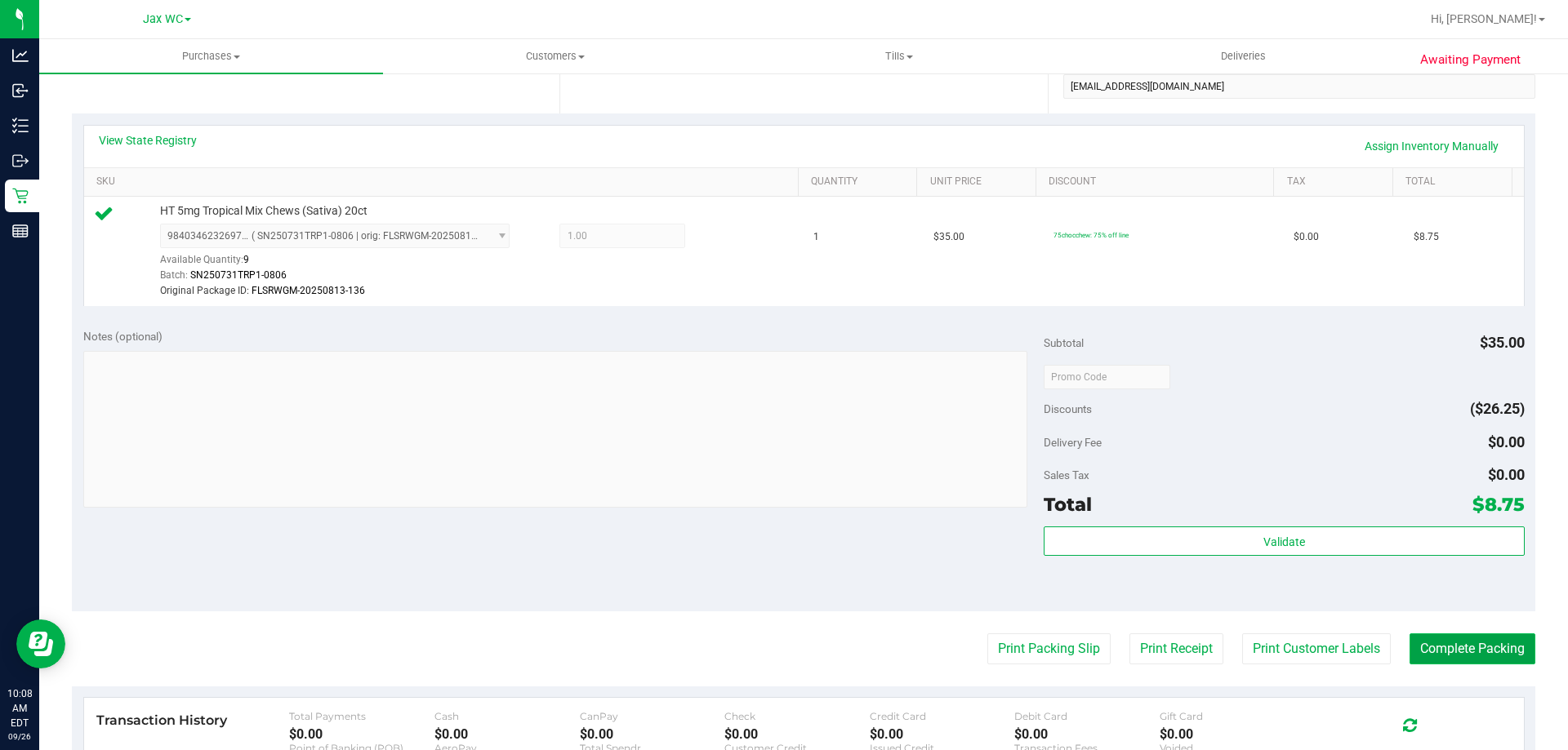
click at [1483, 635] on button "Complete Packing" at bounding box center [1472, 649] width 126 height 31
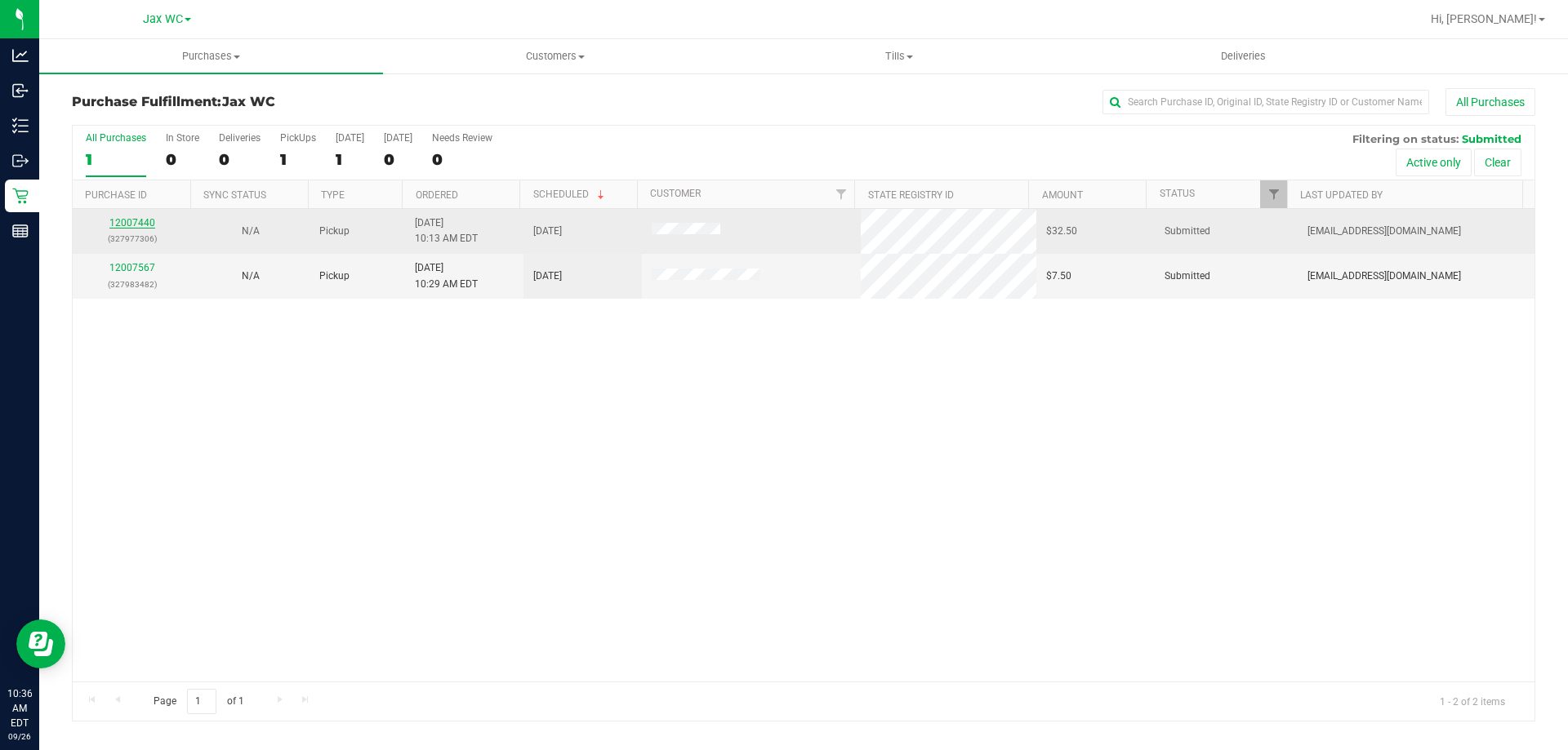
click at [139, 227] on link "12007440" at bounding box center [132, 223] width 45 height 11
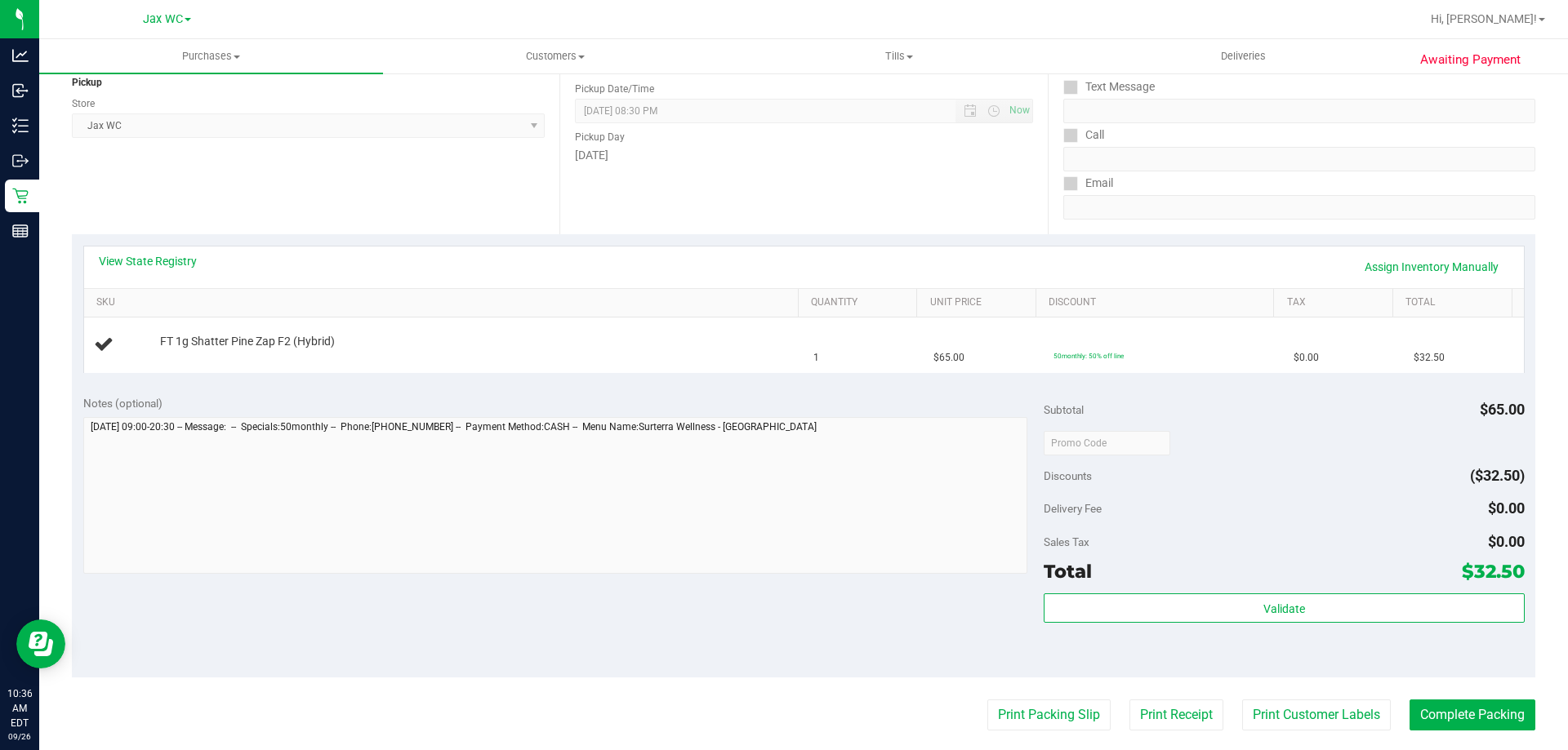
scroll to position [326, 0]
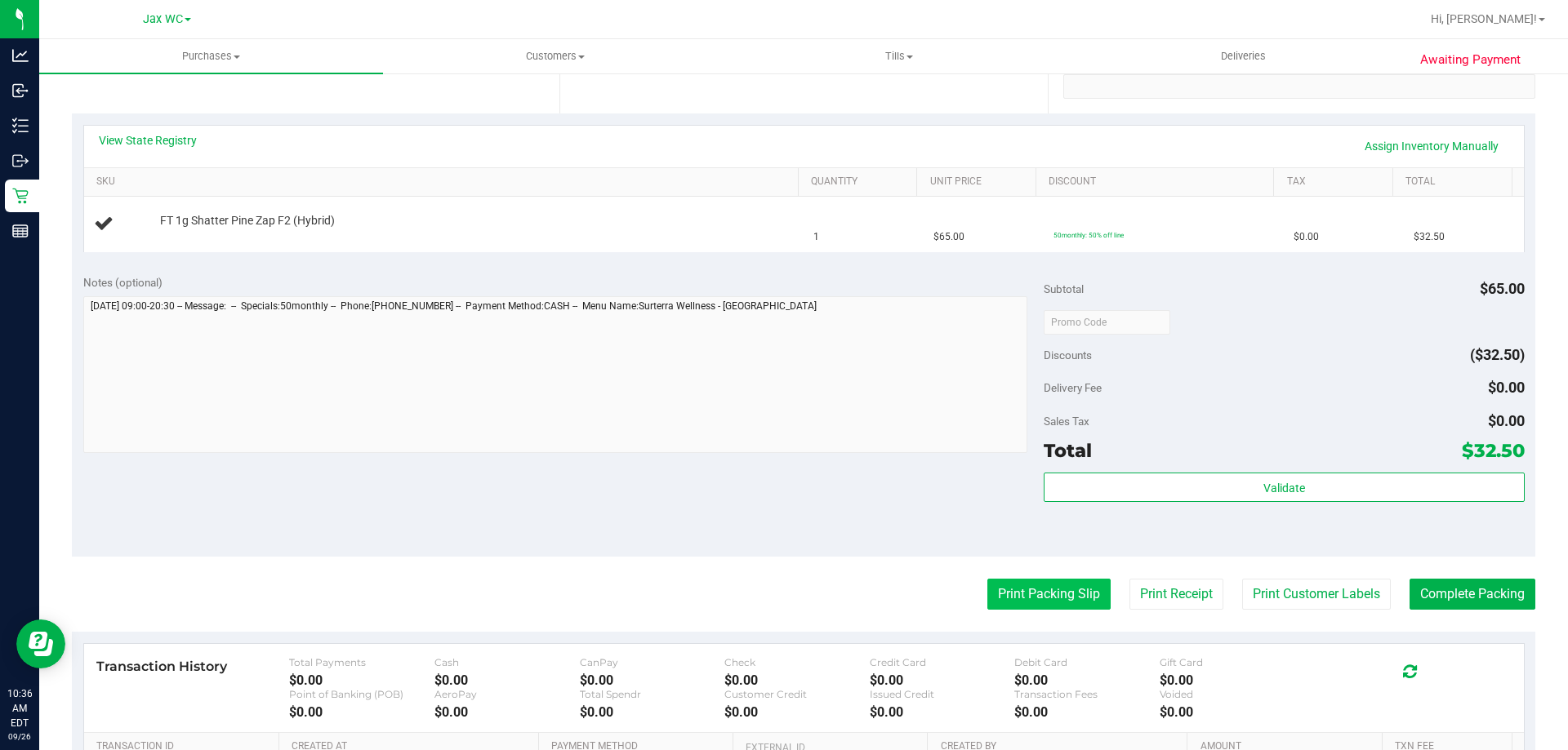
click at [1038, 601] on button "Print Packing Slip" at bounding box center [1049, 594] width 123 height 31
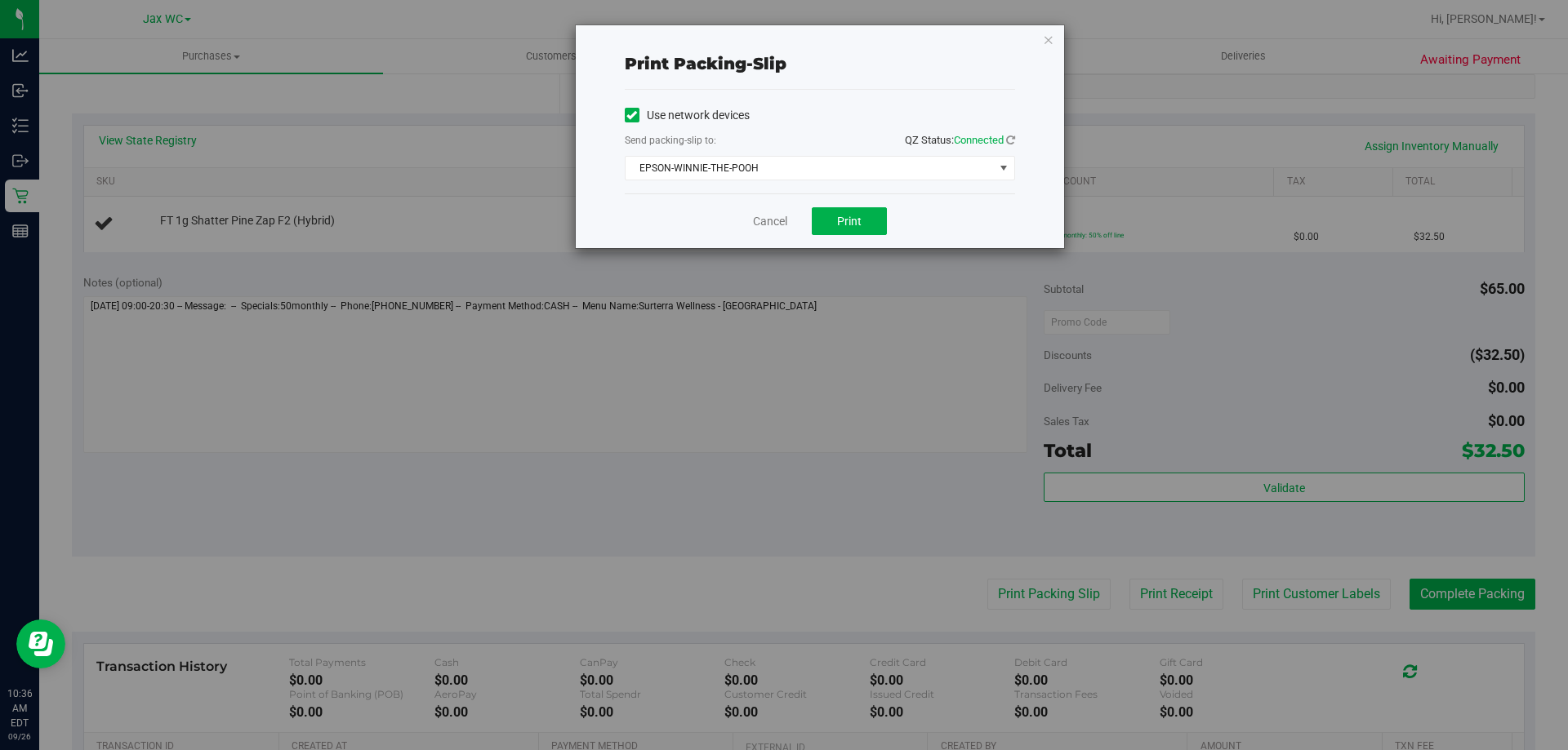
click at [835, 241] on div "Cancel Print" at bounding box center [820, 221] width 391 height 55
click at [838, 224] on span "Print" at bounding box center [849, 221] width 25 height 13
click at [768, 223] on link "Cancel" at bounding box center [770, 221] width 34 height 17
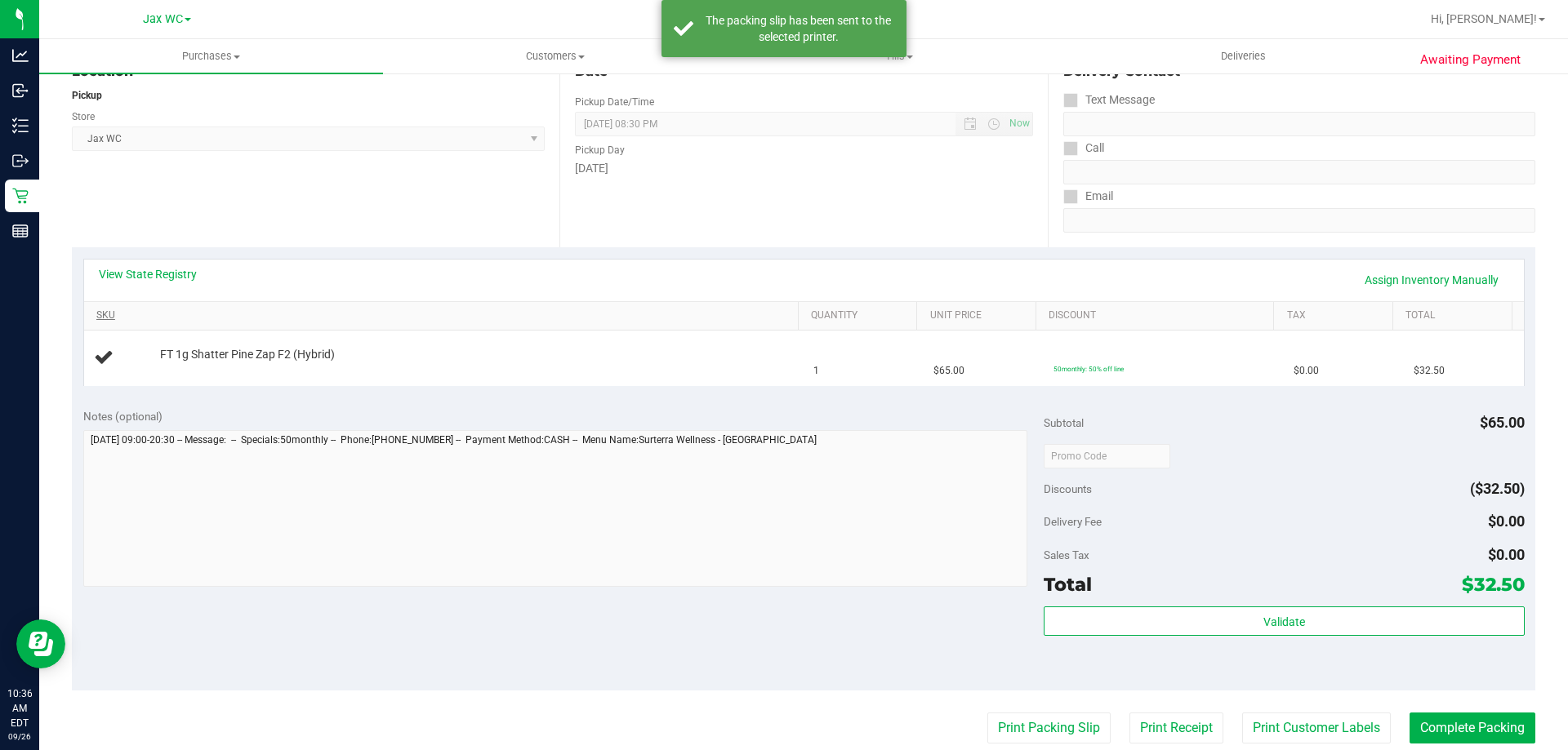
scroll to position [0, 0]
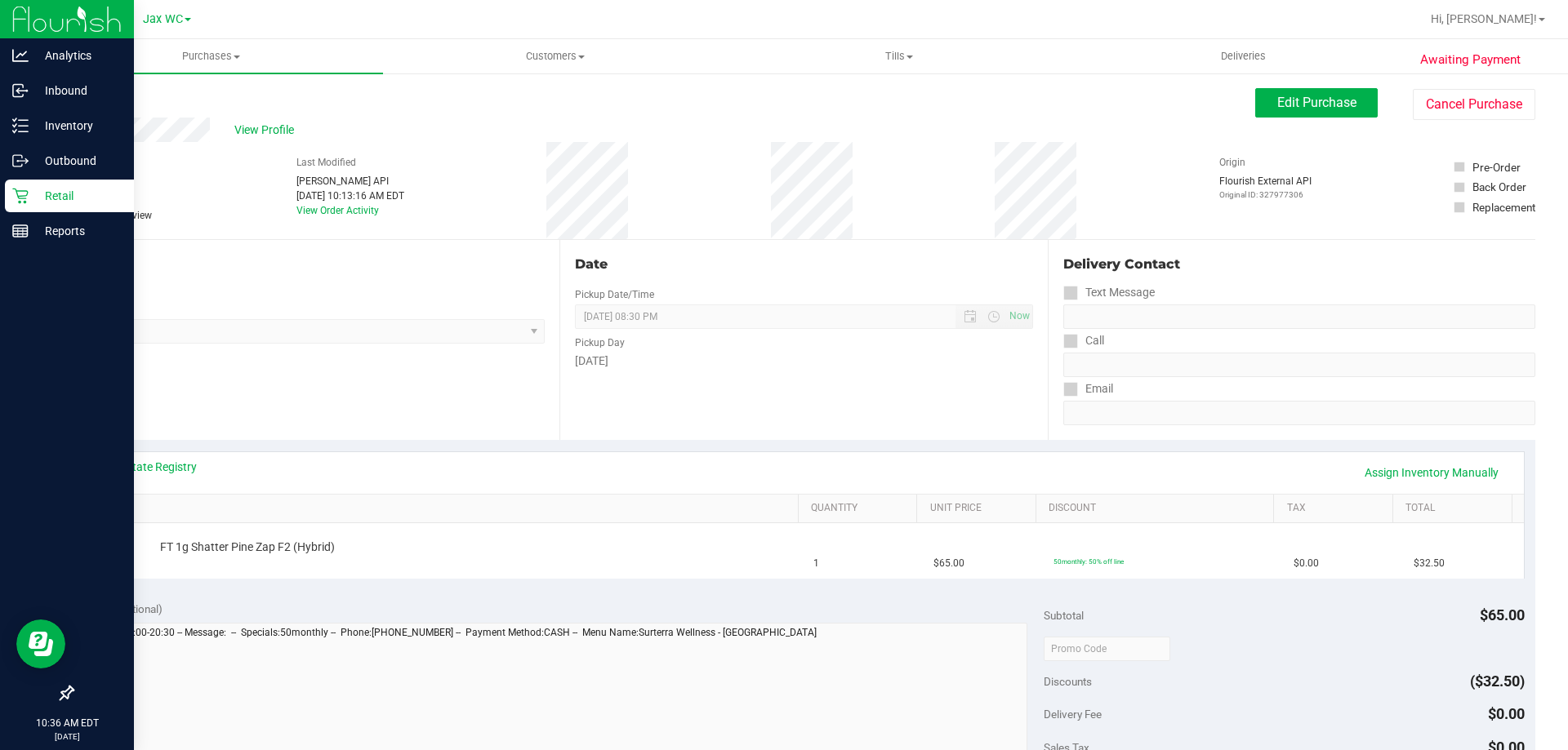
click at [73, 192] on p "Retail" at bounding box center [78, 196] width 98 height 20
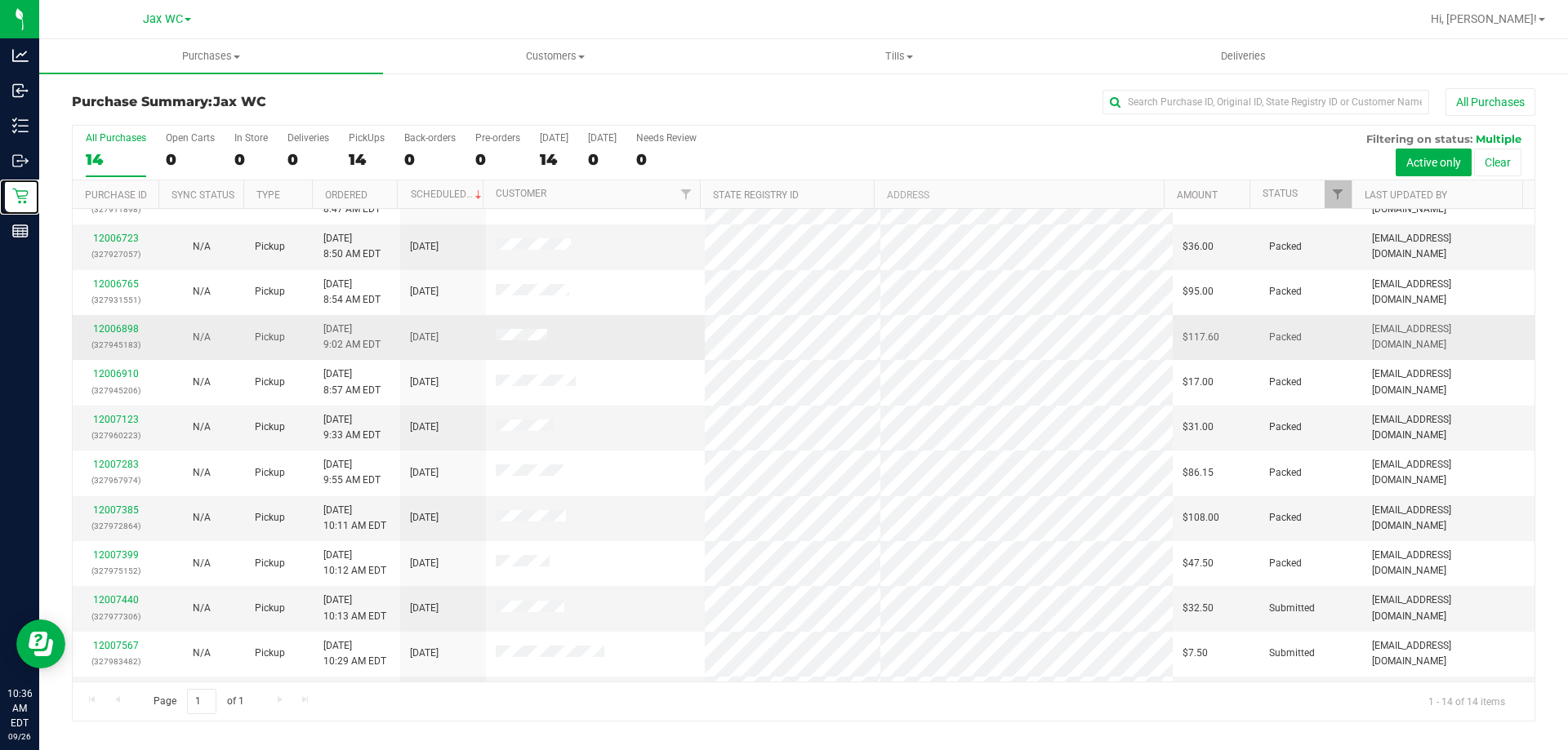
scroll to position [160, 0]
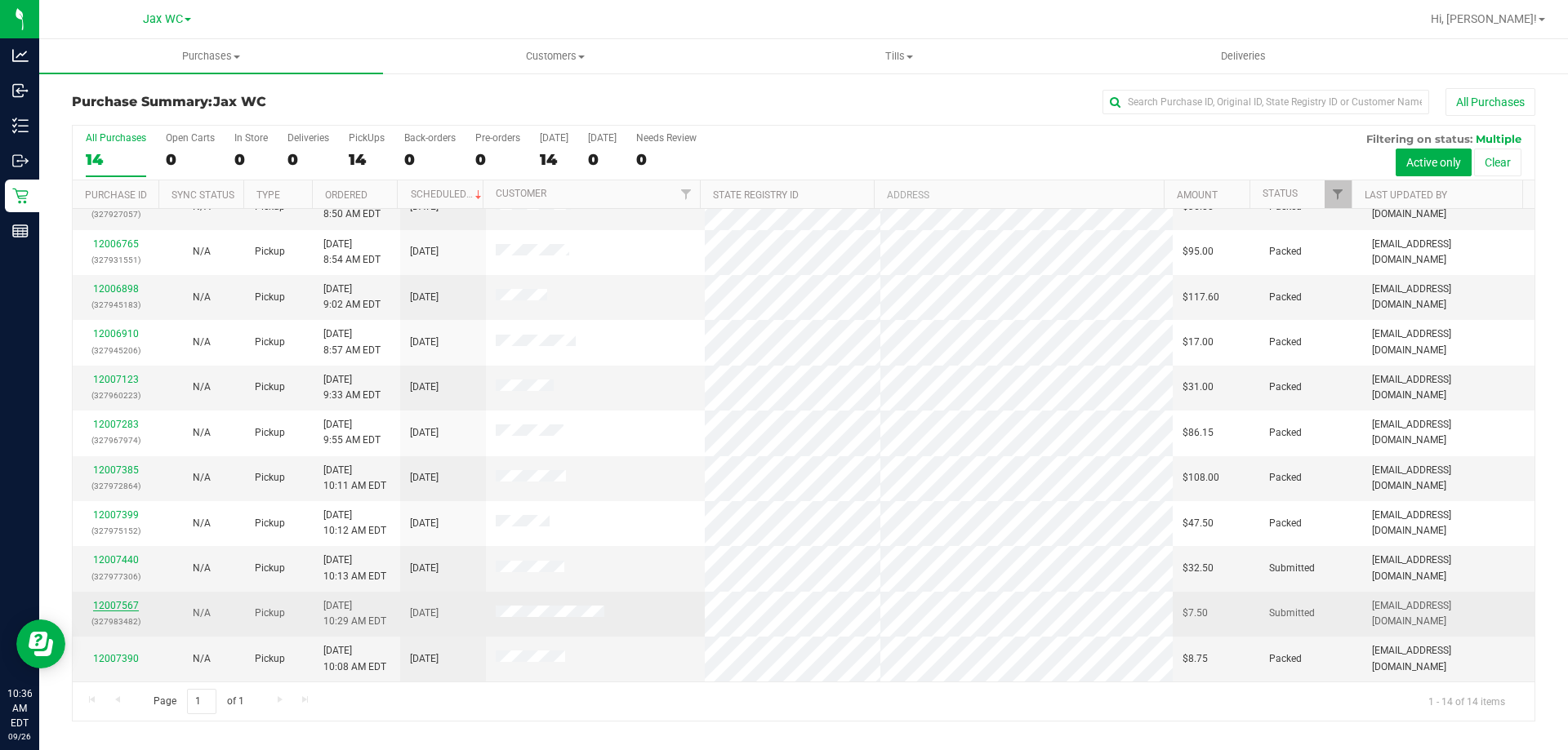
click at [122, 601] on link "12007567" at bounding box center [115, 606] width 45 height 11
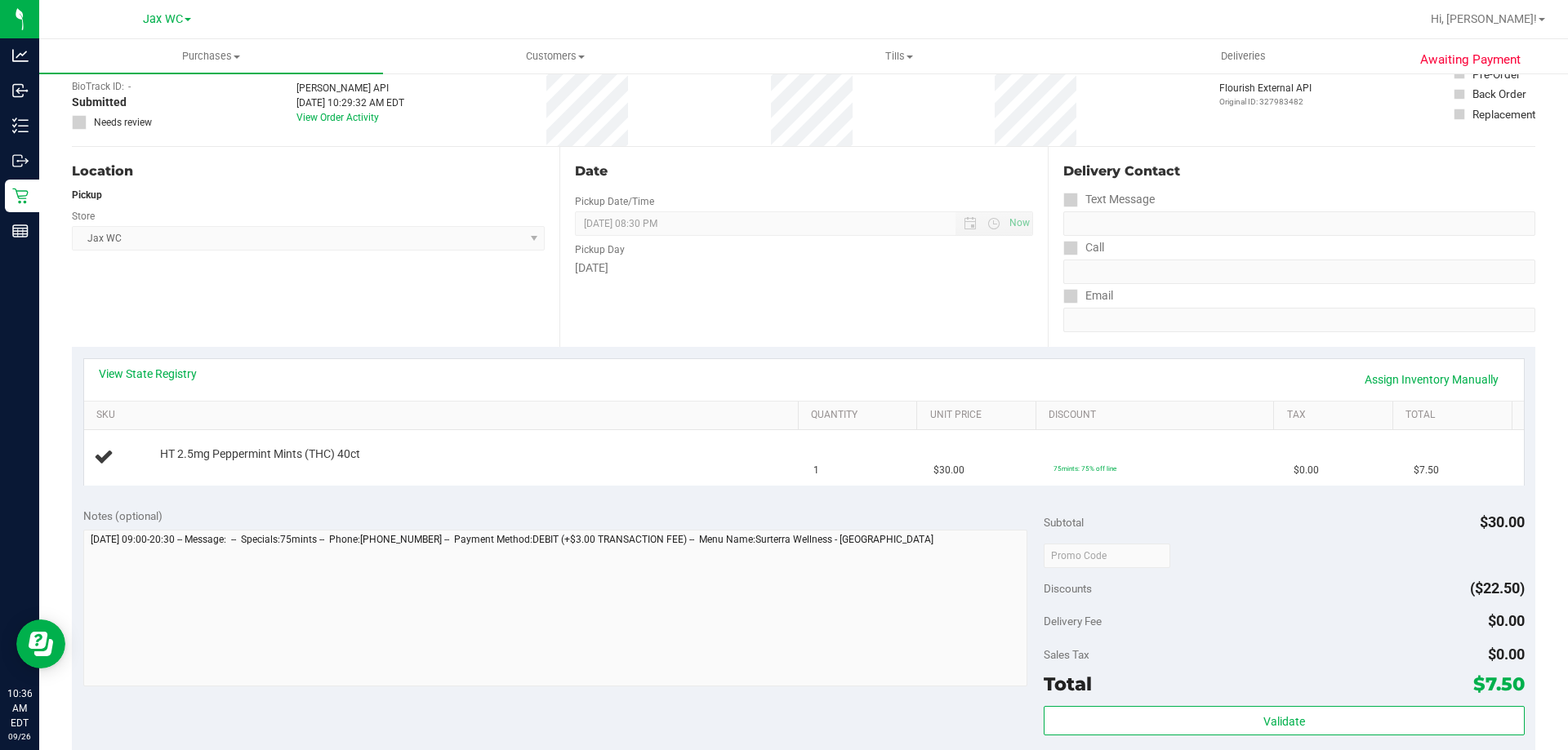
scroll to position [326, 0]
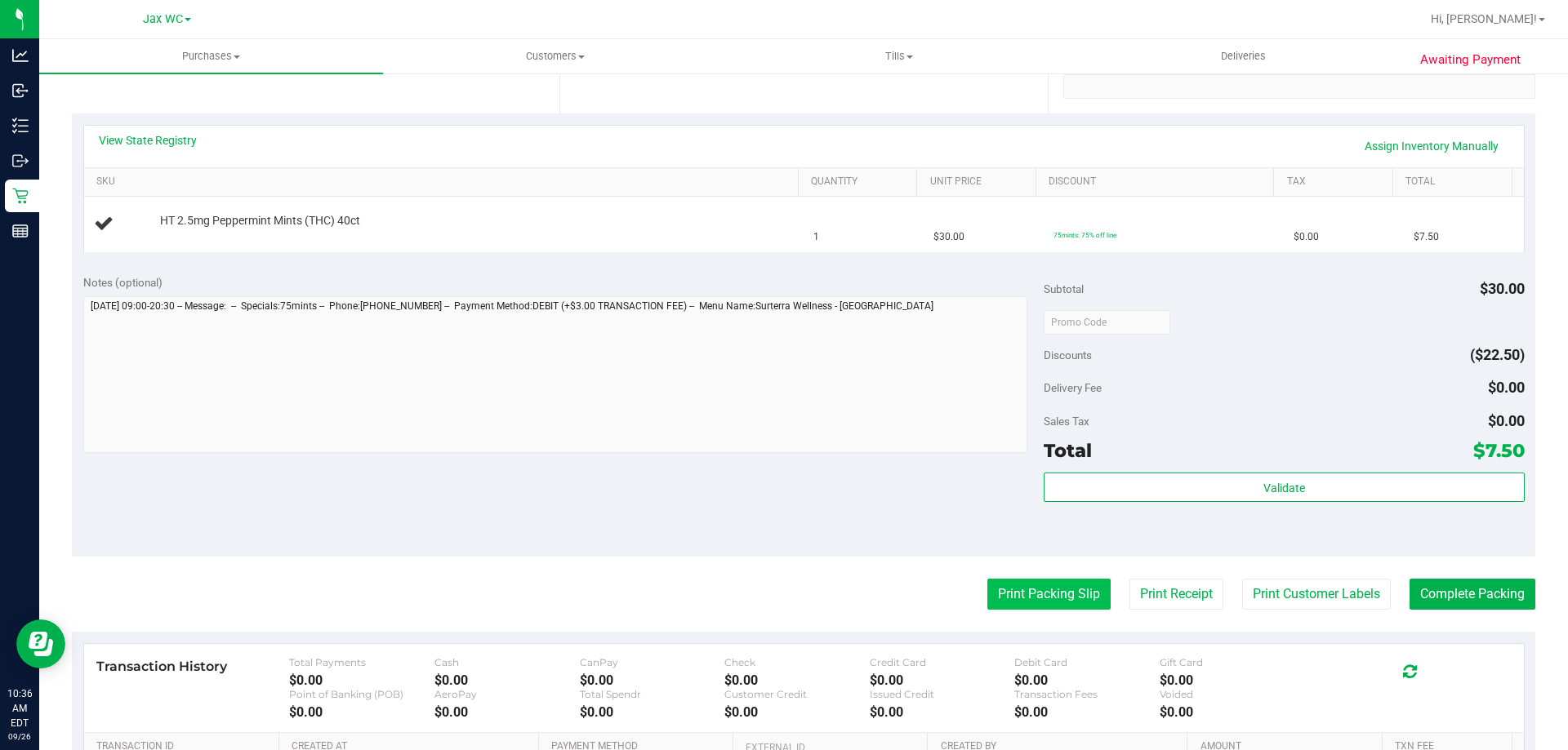
click at [1054, 590] on button "Print Packing Slip" at bounding box center [1049, 594] width 123 height 31
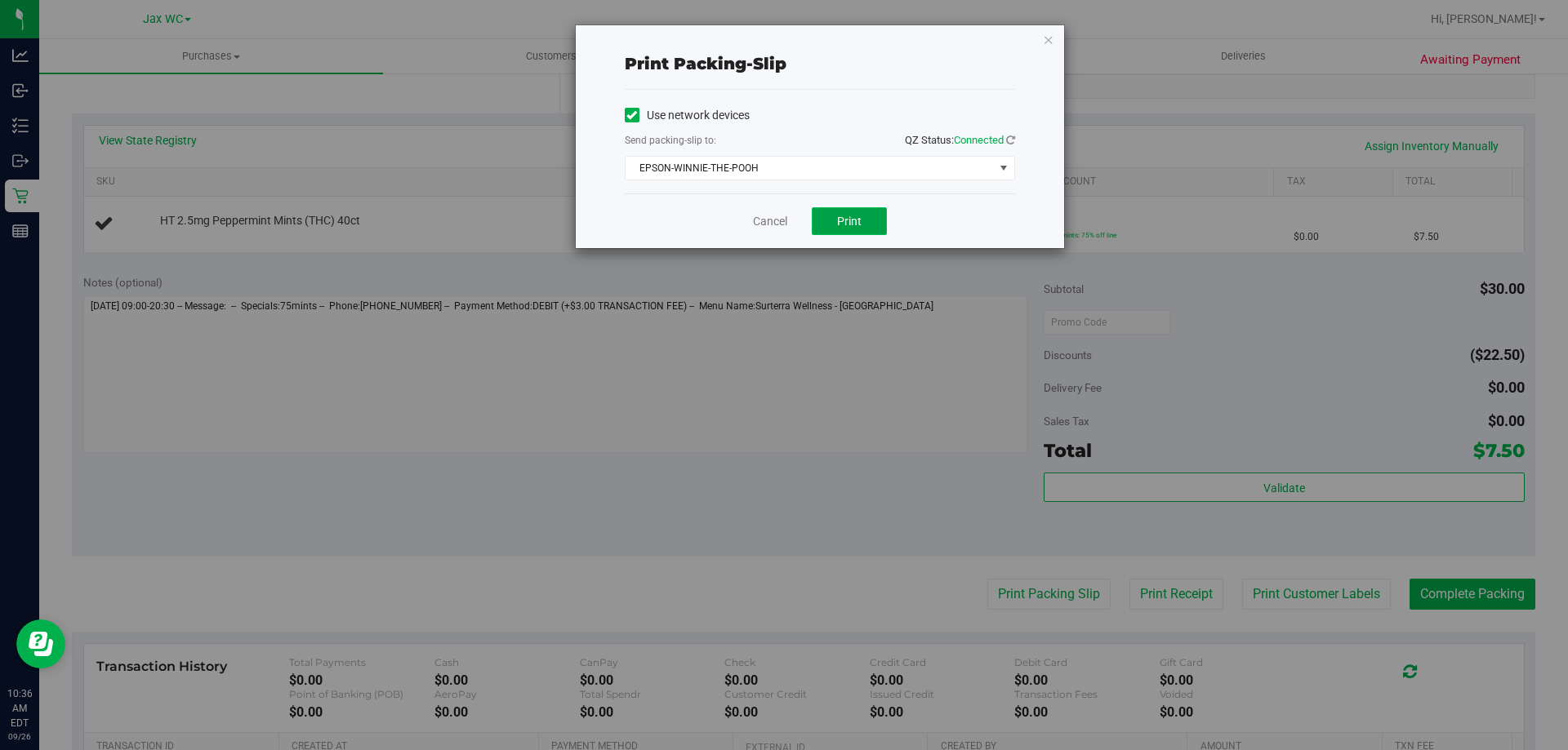
click at [862, 218] on button "Print" at bounding box center [848, 220] width 75 height 27
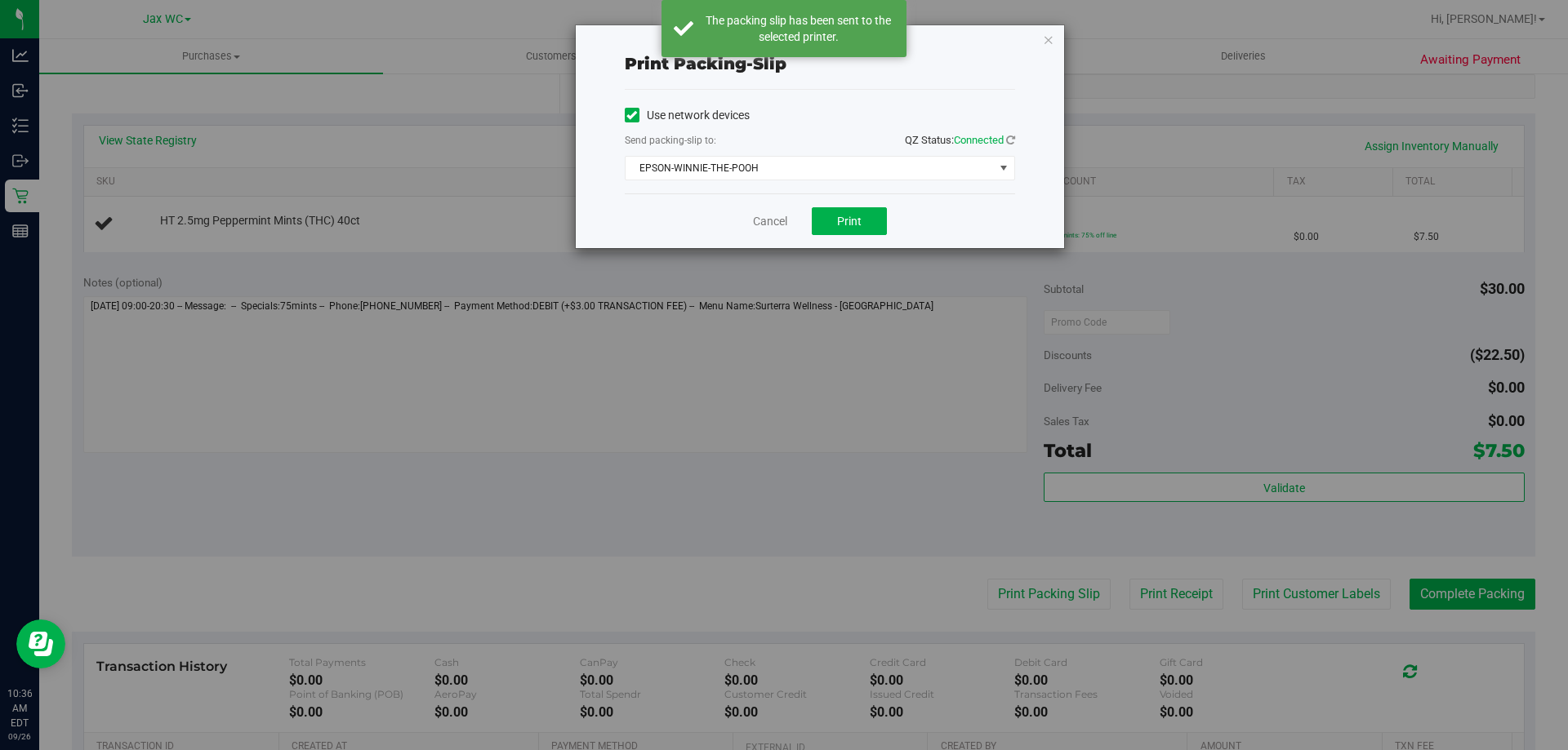
click at [795, 219] on div "Cancel Print" at bounding box center [820, 221] width 391 height 55
click at [780, 225] on link "Cancel" at bounding box center [770, 221] width 34 height 17
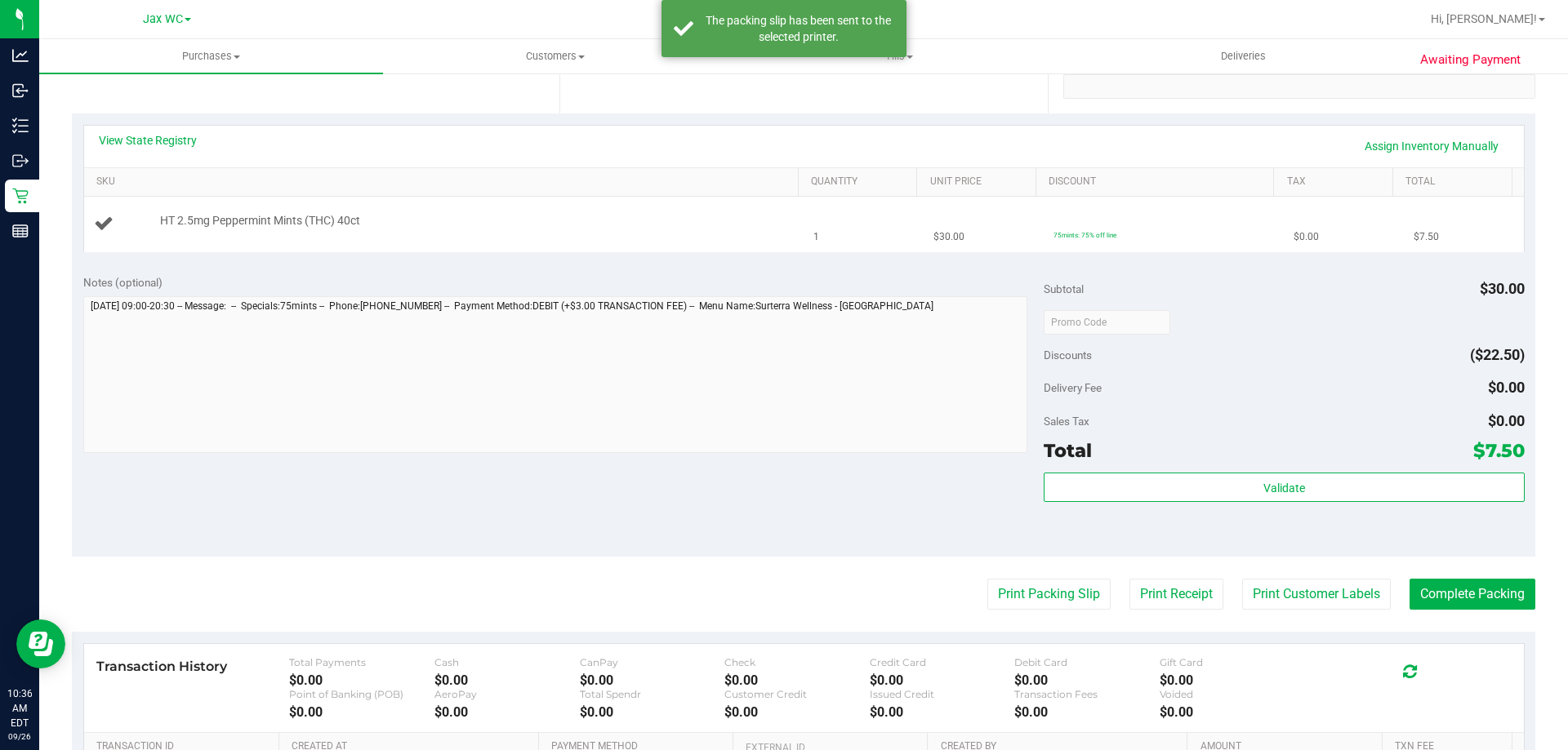
click at [562, 231] on div "HT 2.5mg Peppermint Mints (THC) 40ct" at bounding box center [444, 223] width 701 height 22
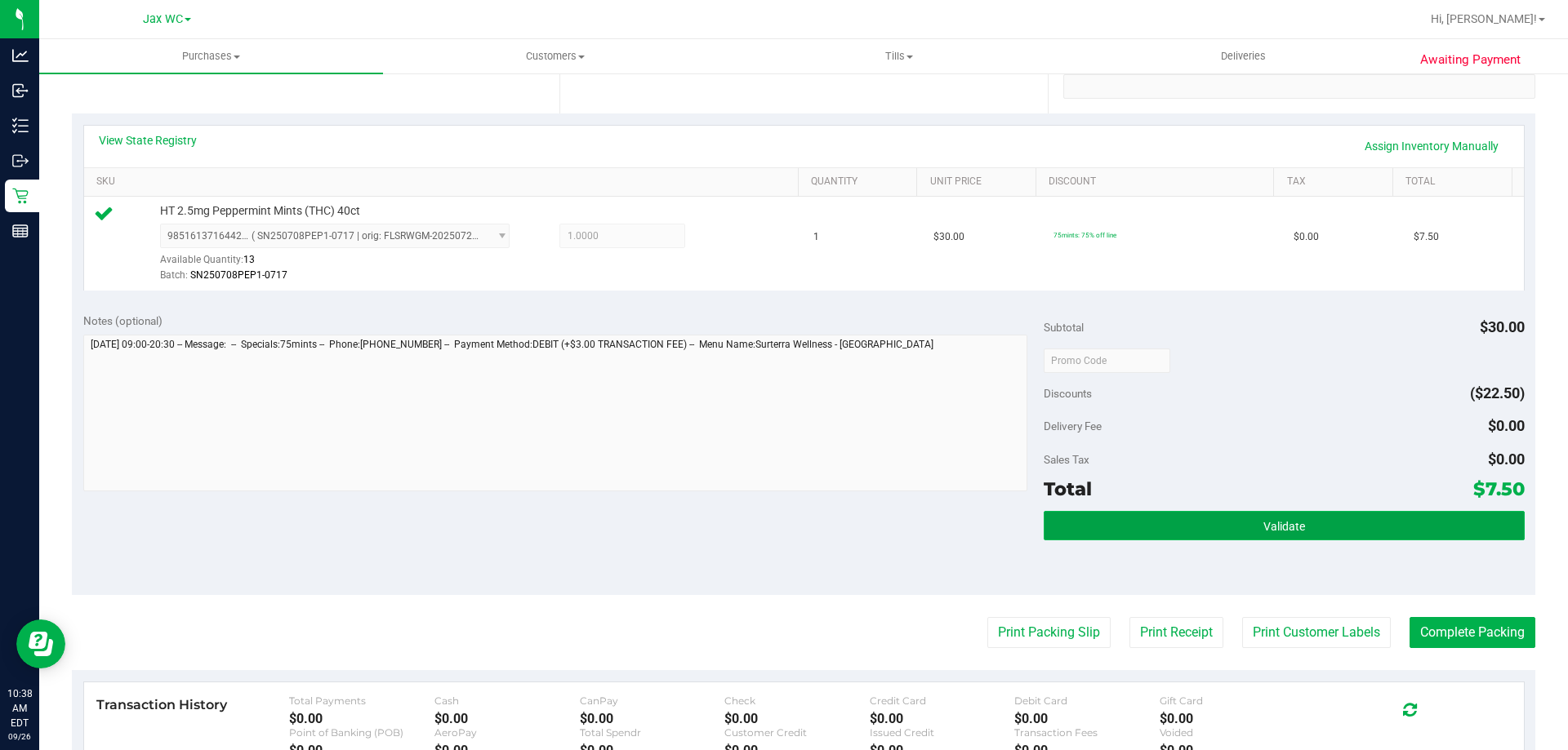
click at [1378, 523] on button "Validate" at bounding box center [1283, 525] width 480 height 29
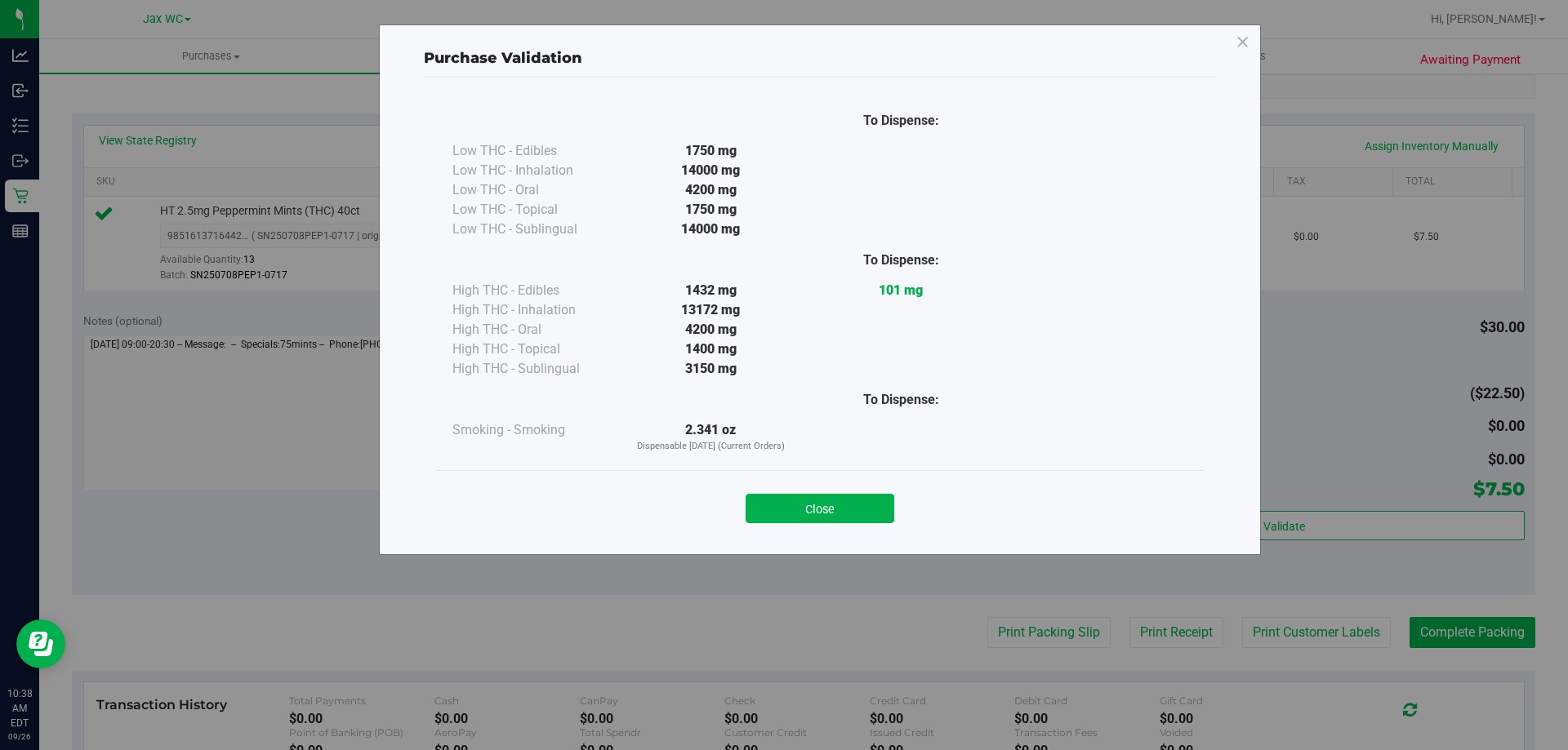
drag, startPoint x: 1428, startPoint y: 599, endPoint x: 1456, endPoint y: 644, distance: 53.0
click at [1451, 644] on div "Purchase Validation To Dispense: Low THC - Edibles 1750 mg" at bounding box center [790, 375] width 1580 height 750
click at [793, 487] on div "Close" at bounding box center [820, 503] width 743 height 41
drag, startPoint x: 811, startPoint y: 512, endPoint x: 912, endPoint y: 539, distance: 104.5
click at [811, 513] on button "Close" at bounding box center [819, 508] width 148 height 29
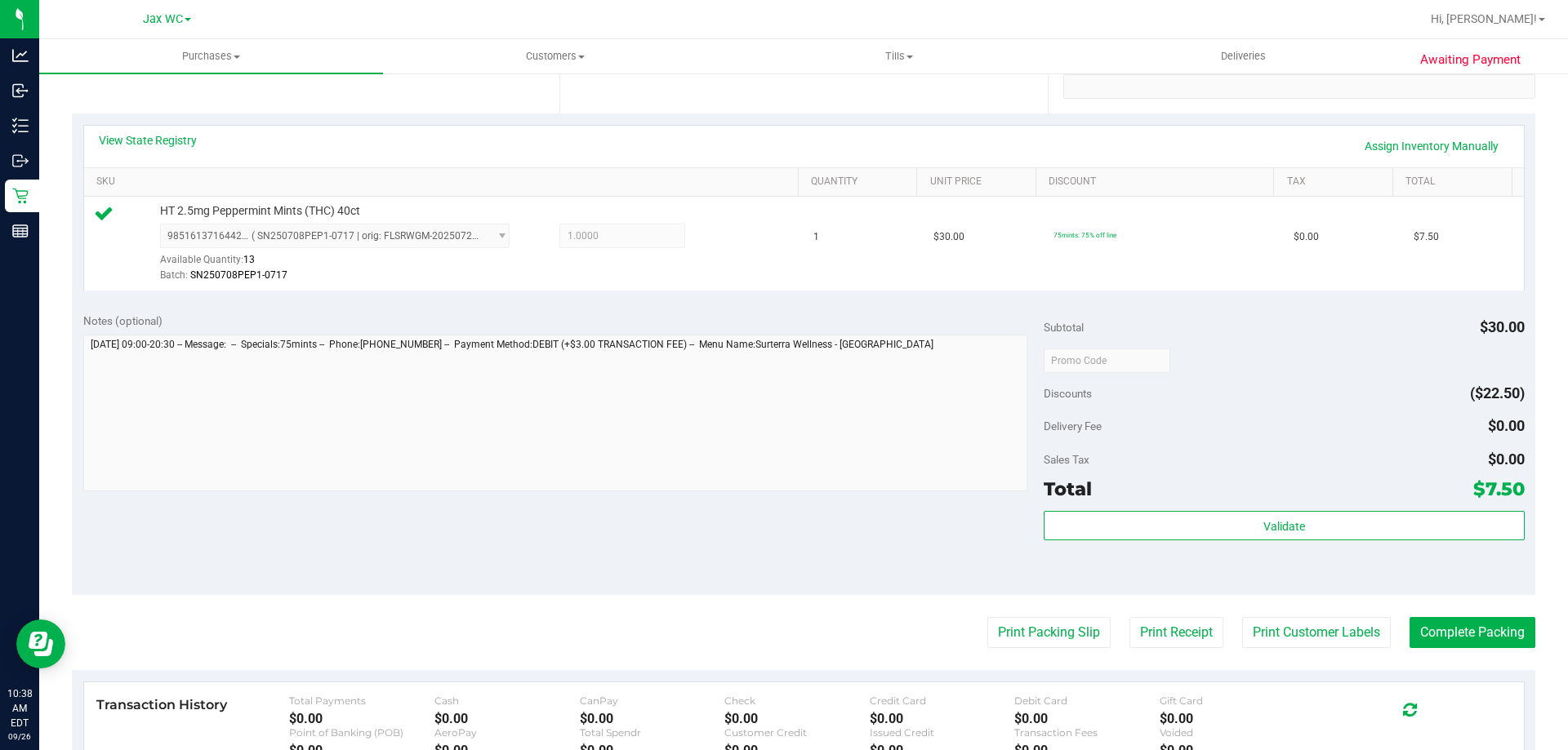
click at [1529, 642] on div "Awaiting Payment Back Edit Purchase Cancel Purchase View Profile # 12007567 Bio…" at bounding box center [803, 377] width 1528 height 1264
click at [1498, 635] on button "Complete Packing" at bounding box center [1472, 633] width 126 height 31
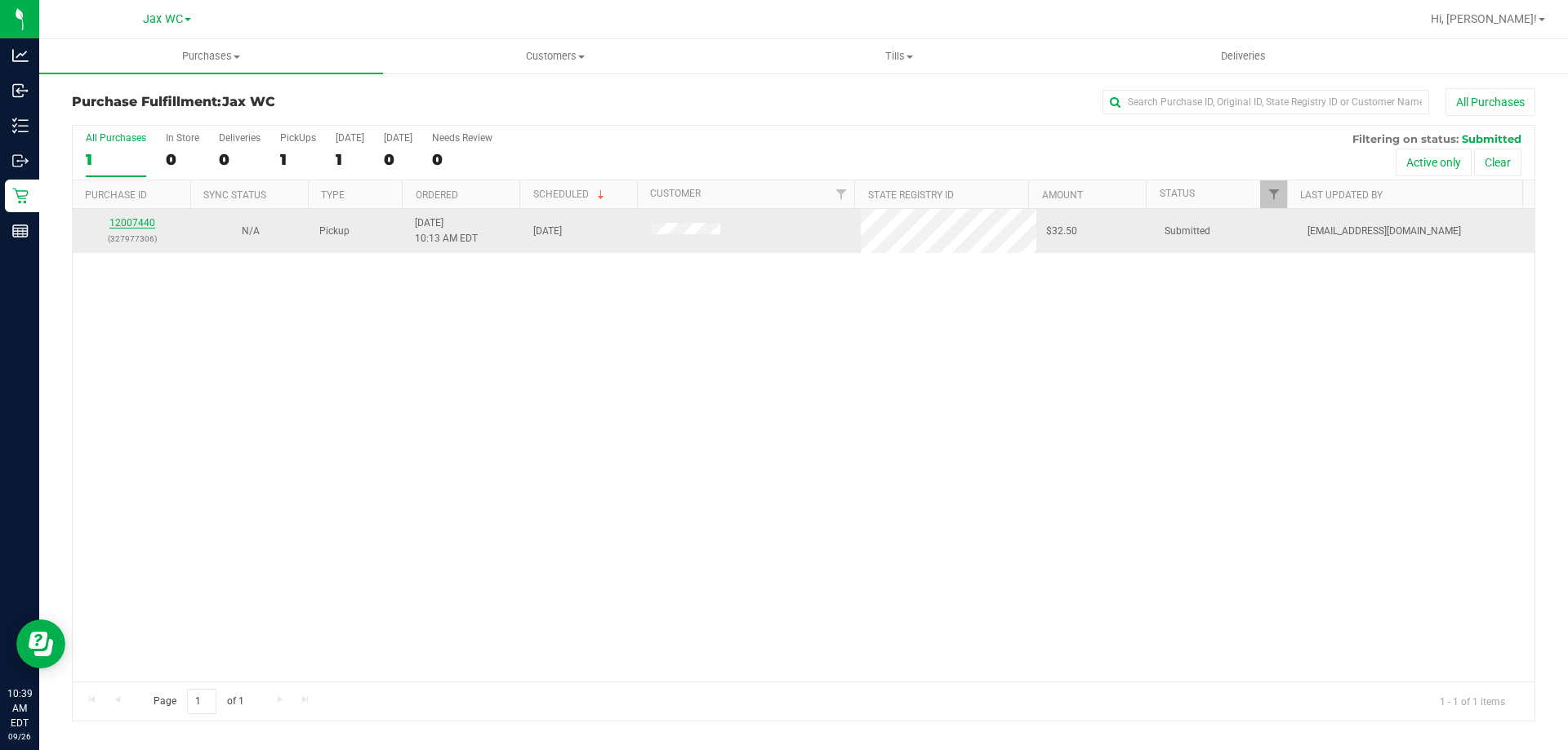
click at [134, 220] on link "12007440" at bounding box center [132, 223] width 45 height 11
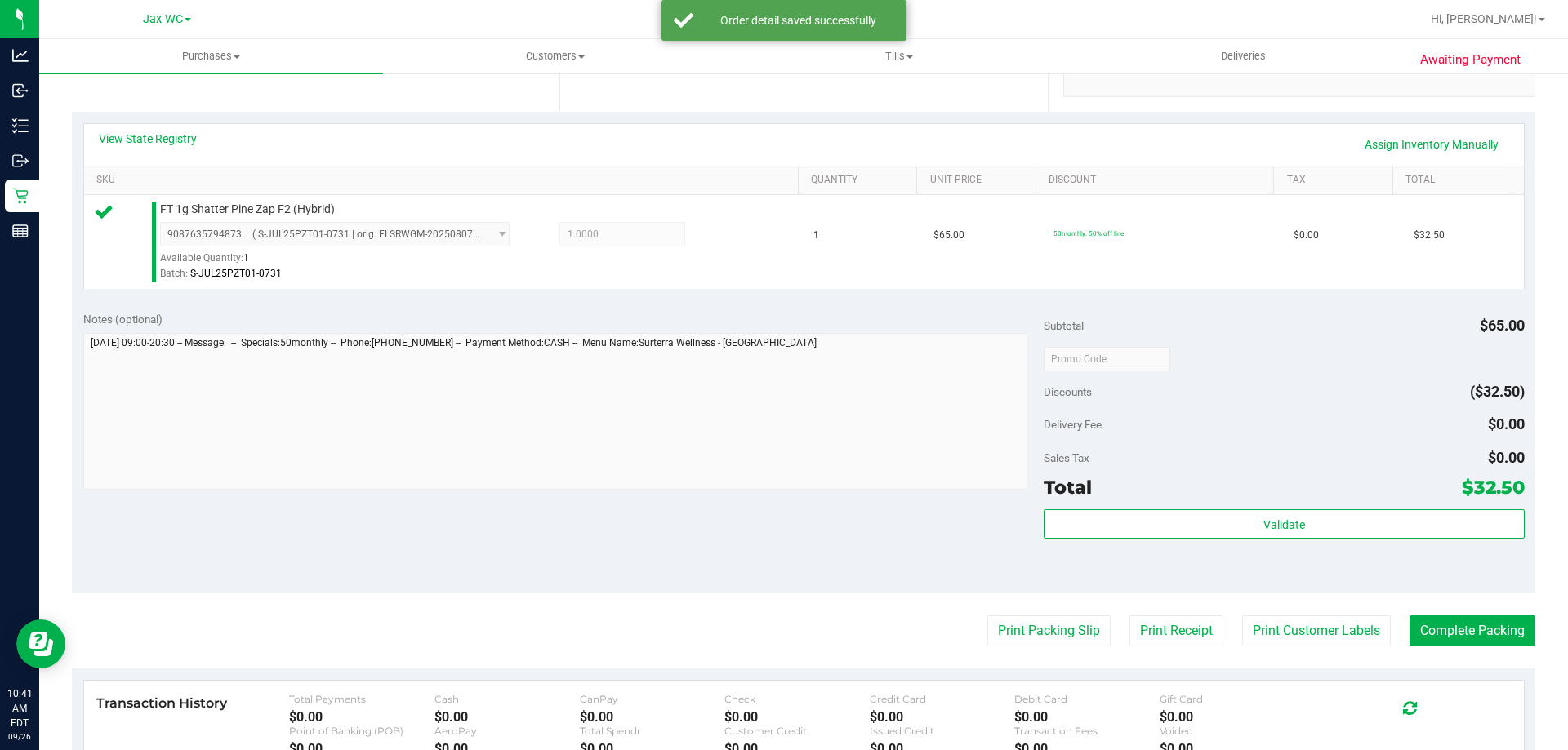
scroll to position [490, 0]
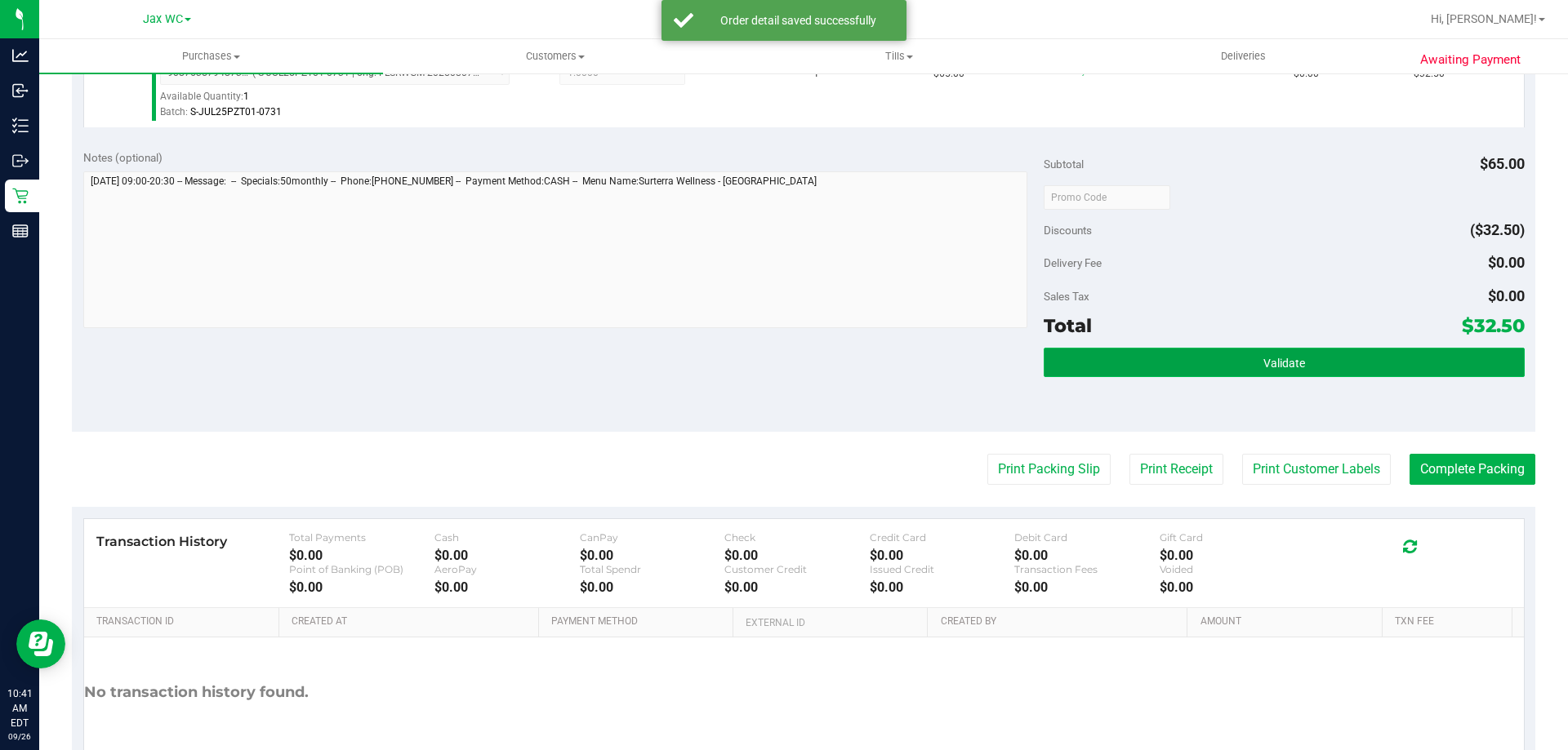
click at [1430, 374] on button "Validate" at bounding box center [1283, 362] width 480 height 29
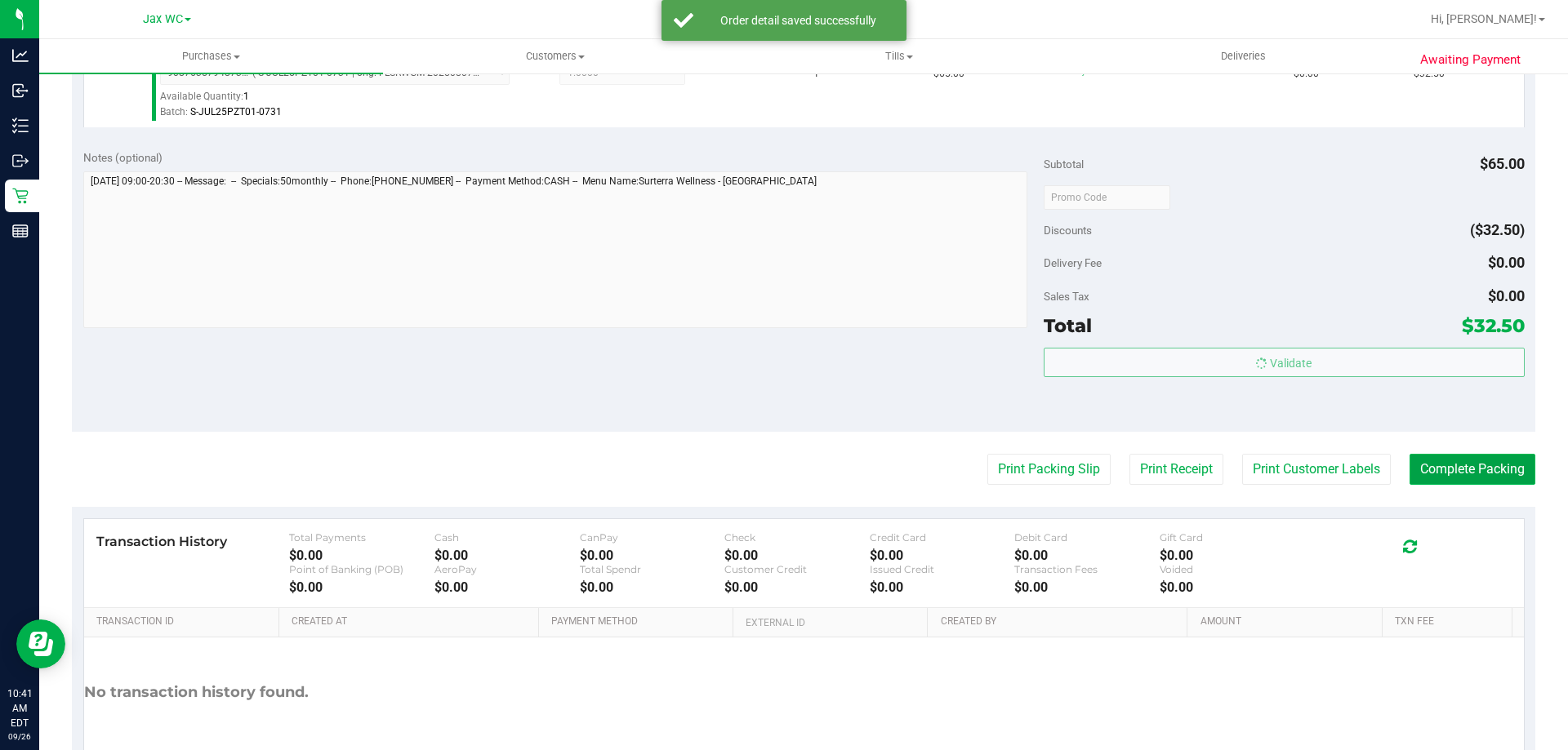
drag, startPoint x: 1459, startPoint y: 477, endPoint x: 1419, endPoint y: 476, distance: 40.0
click at [1459, 476] on button "Complete Packing" at bounding box center [1472, 469] width 126 height 31
